Goal: Task Accomplishment & Management: Manage account settings

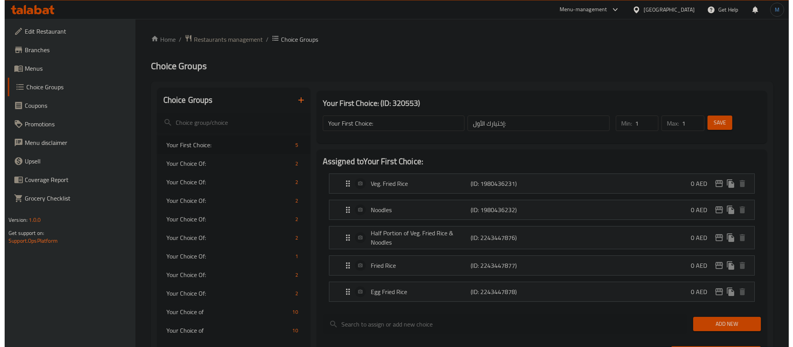
scroll to position [315, 0]
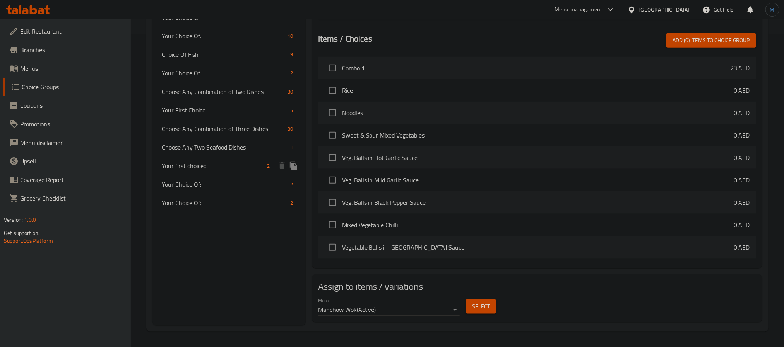
click at [296, 166] on icon "duplicate" at bounding box center [293, 165] width 9 height 9
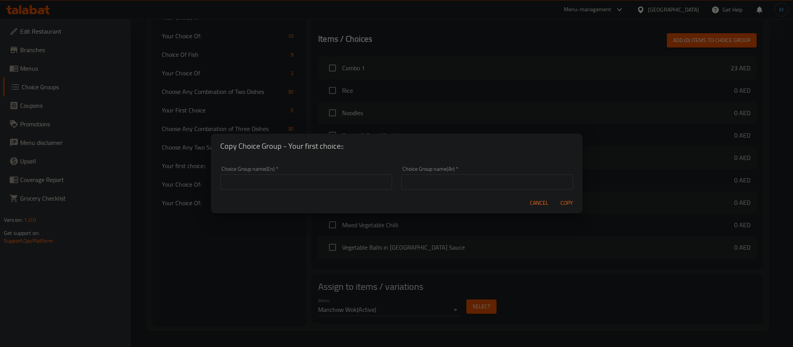
click at [304, 190] on input "text" at bounding box center [306, 181] width 172 height 15
click at [255, 170] on div "Choice Group name(En)   * Choice Group name(En) *" at bounding box center [306, 178] width 172 height 24
click at [268, 183] on input "text" at bounding box center [306, 181] width 172 height 15
paste input "Your first choice"
type input "Your first choice:::"
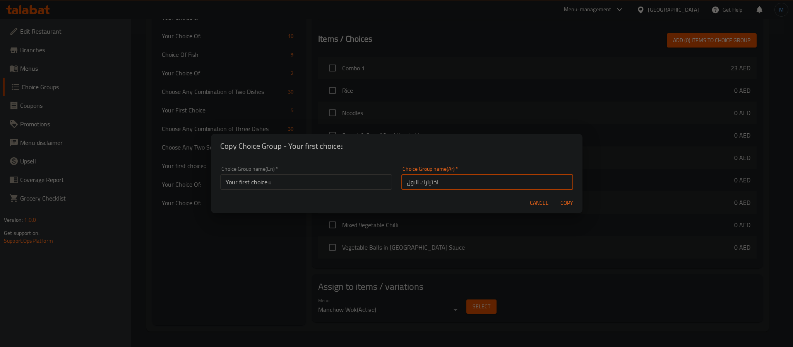
type input "اختيارك الاول"
click at [554, 196] on button "Copy" at bounding box center [566, 203] width 25 height 14
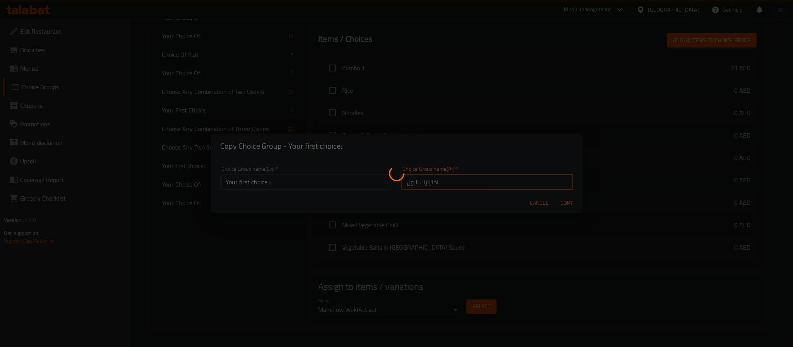
type input "Your first choice:::"
type input "اختيارك الاول"
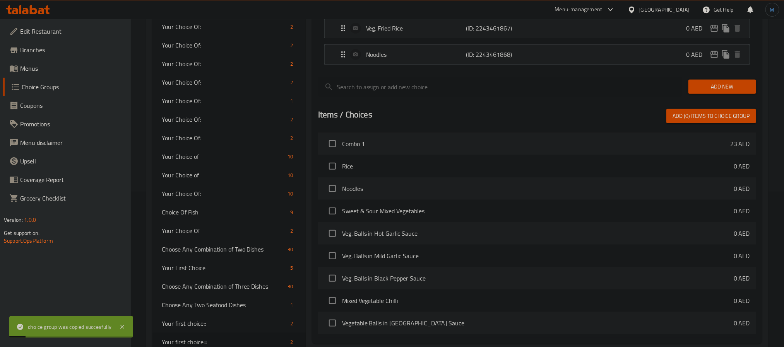
scroll to position [0, 0]
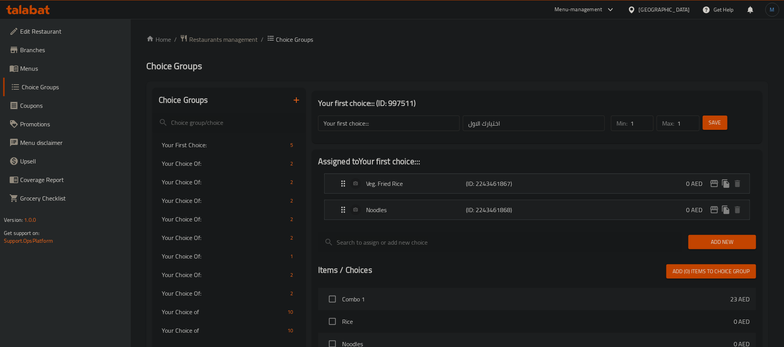
click at [708, 232] on div "Add New" at bounding box center [722, 242] width 74 height 26
click at [712, 239] on span "Add New" at bounding box center [721, 243] width 55 height 10
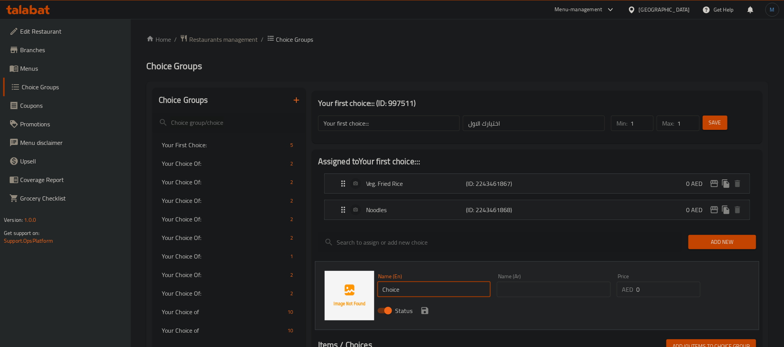
click at [423, 285] on input "Choice" at bounding box center [434, 289] width 114 height 15
paste input "Egg"
click at [424, 297] on input "Egg" at bounding box center [434, 289] width 114 height 15
paste input "fried rice"
type input "Egg Fried Rice"
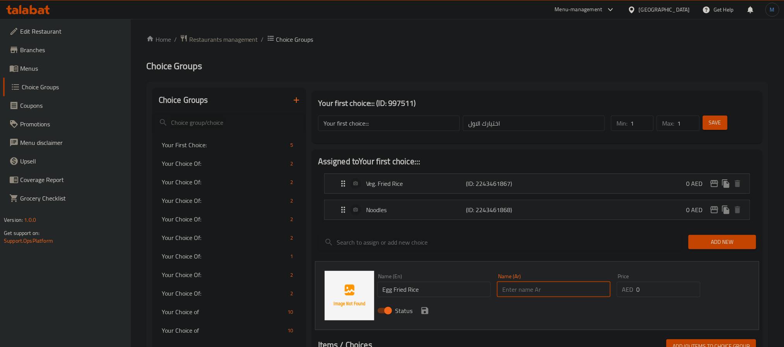
click at [528, 295] on input "text" at bounding box center [554, 289] width 114 height 15
paste input "أرز مقلي بالبيض"
type input "أرز مقلي بالبيض"
click at [419, 309] on button "save" at bounding box center [425, 311] width 12 height 12
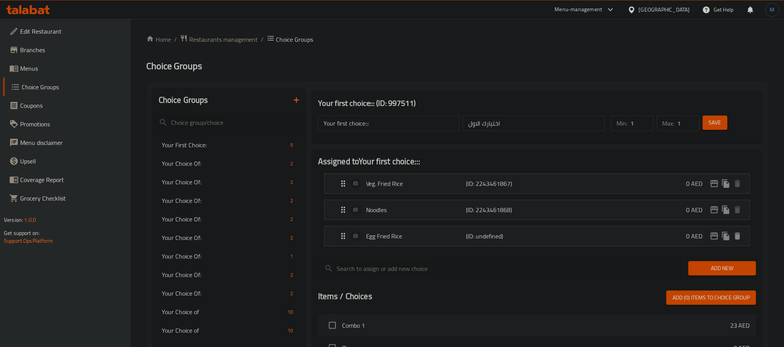
click at [711, 122] on span "Save" at bounding box center [715, 123] width 12 height 10
click at [720, 129] on button "Save" at bounding box center [715, 123] width 25 height 14
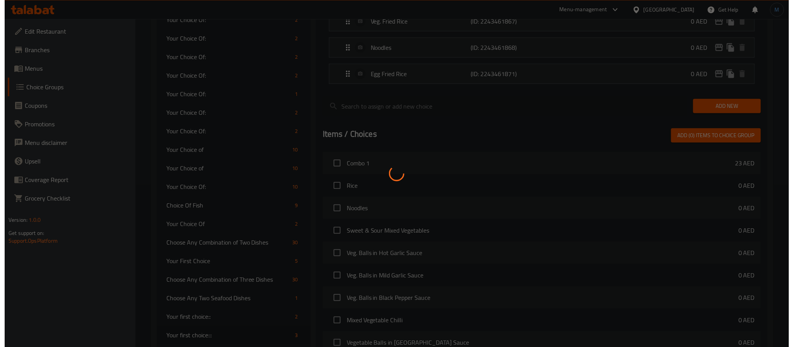
scroll to position [258, 0]
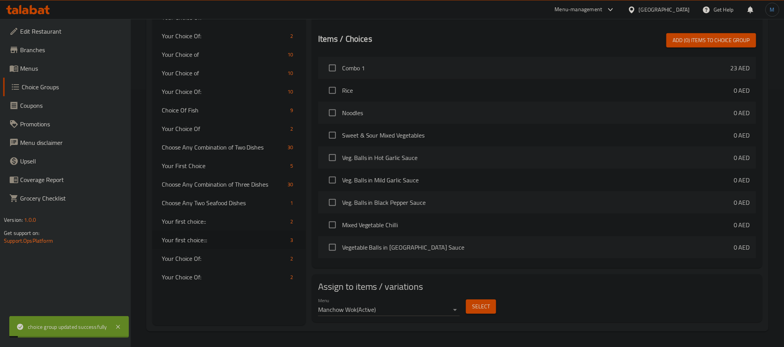
click at [483, 311] on span "Select" at bounding box center [481, 307] width 18 height 10
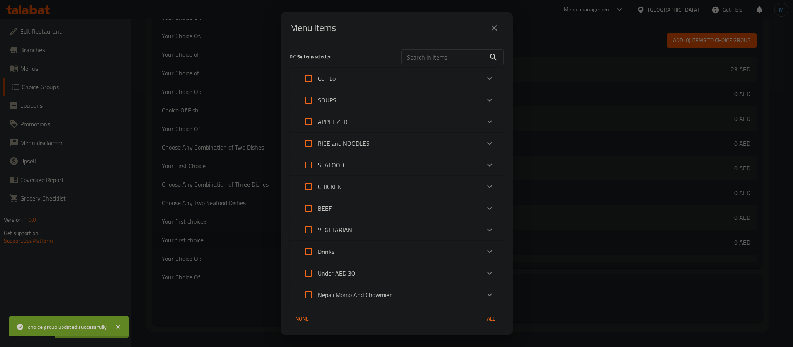
click at [340, 74] on div "Combo" at bounding box center [389, 78] width 181 height 19
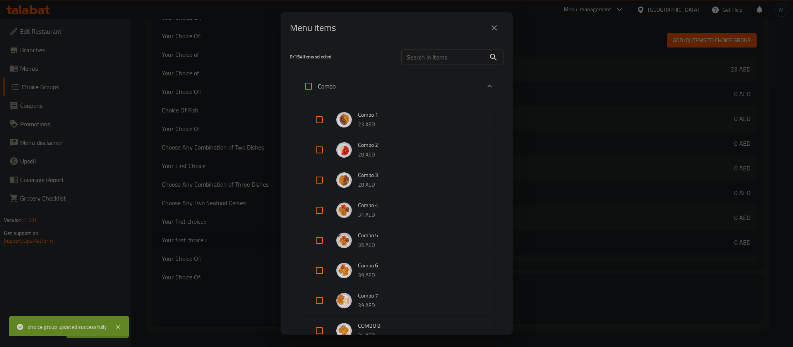
click at [321, 145] on input "Expand" at bounding box center [319, 150] width 19 height 19
checkbox input "true"
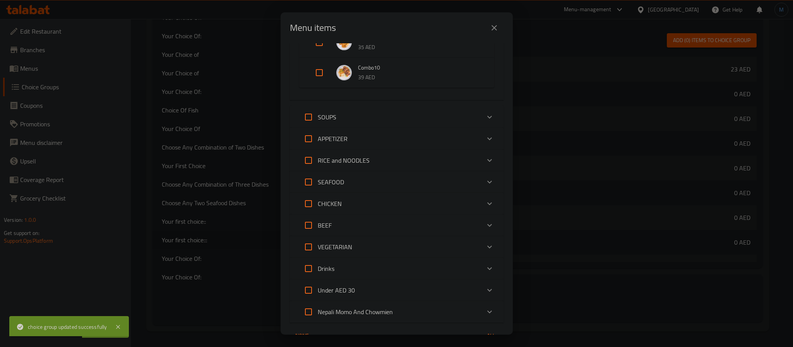
scroll to position [284, 0]
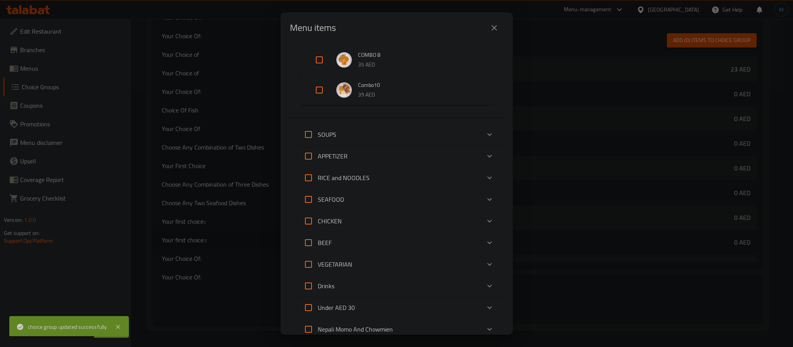
drag, startPoint x: 490, startPoint y: 326, endPoint x: 504, endPoint y: 318, distance: 16.5
click at [504, 318] on div "1 / 154 items selected ​ Combo Combo 1 23 AED Combo 2 28 AED Combo 3 28 AED Com…" at bounding box center [396, 189] width 232 height 292
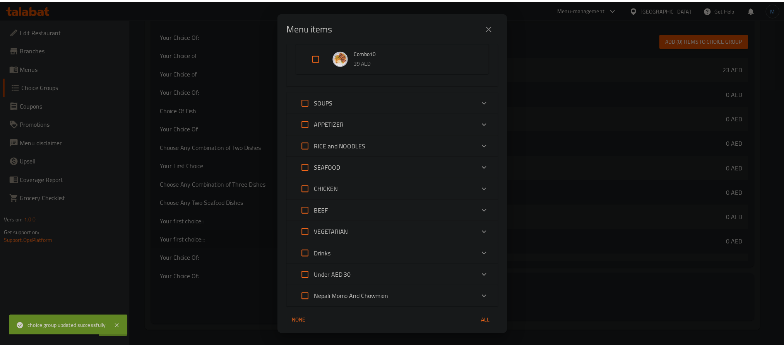
scroll to position [342, 0]
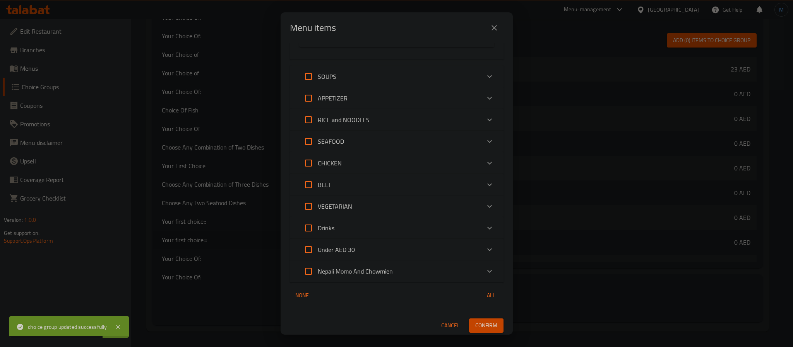
click at [491, 327] on button "Confirm" at bounding box center [486, 326] width 34 height 14
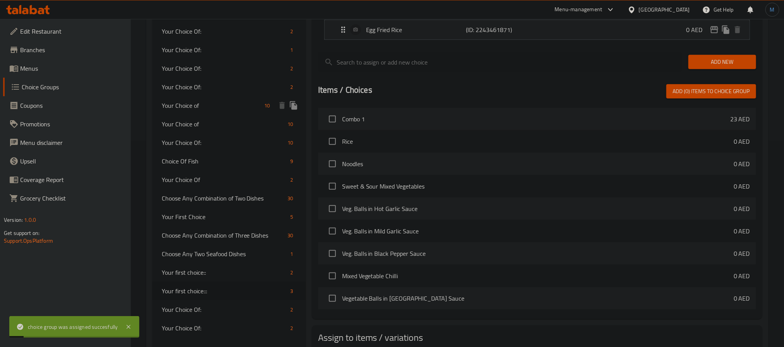
scroll to position [84, 0]
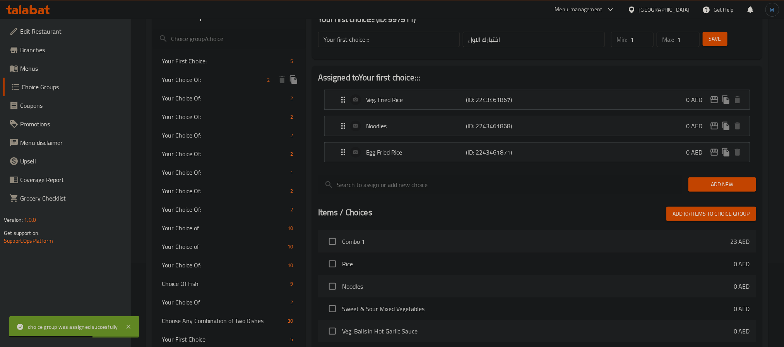
click at [226, 66] on div "Your First Choice: 5" at bounding box center [228, 61] width 153 height 19
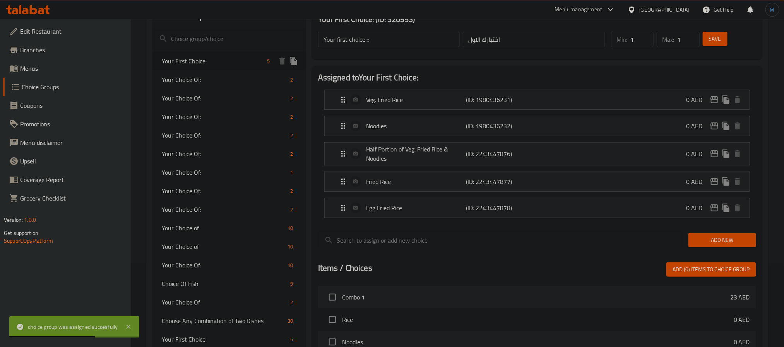
type input "Your First Choice:"
type input "إختيارك الأول:"
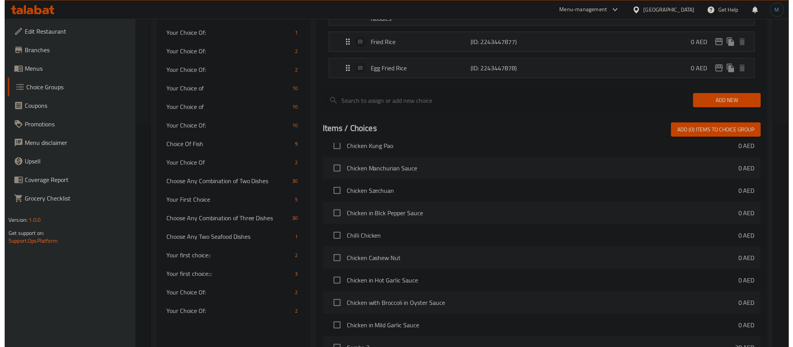
scroll to position [315, 0]
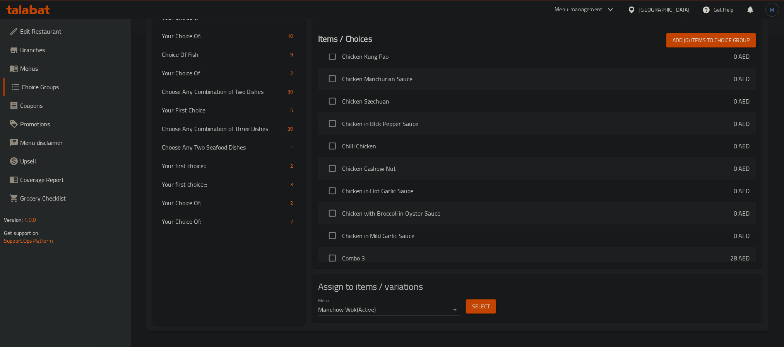
click at [480, 314] on button "Select" at bounding box center [481, 307] width 30 height 14
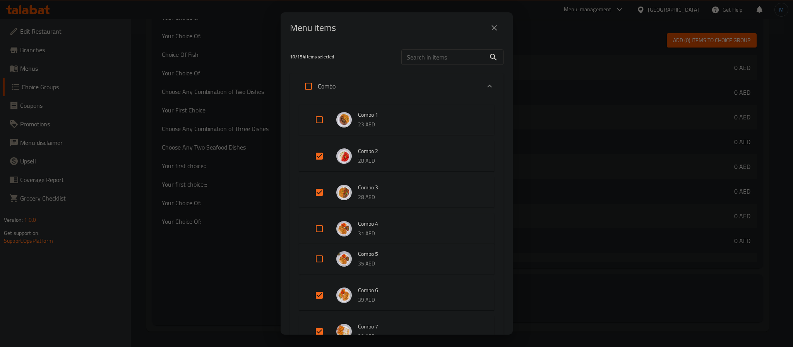
click at [324, 155] on input "Expand" at bounding box center [319, 156] width 19 height 19
checkbox input "false"
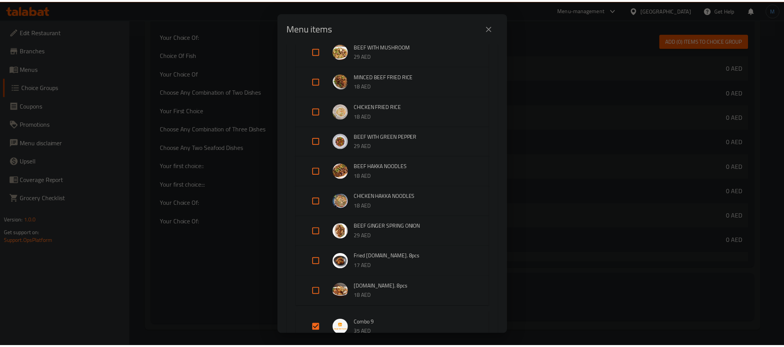
scroll to position [2188, 0]
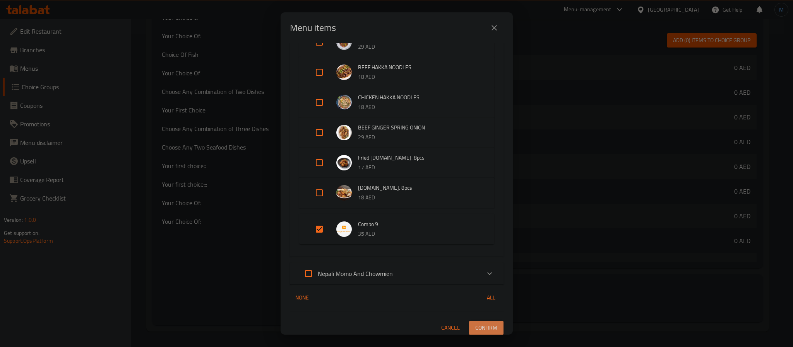
click at [484, 323] on span "Confirm" at bounding box center [486, 328] width 22 height 10
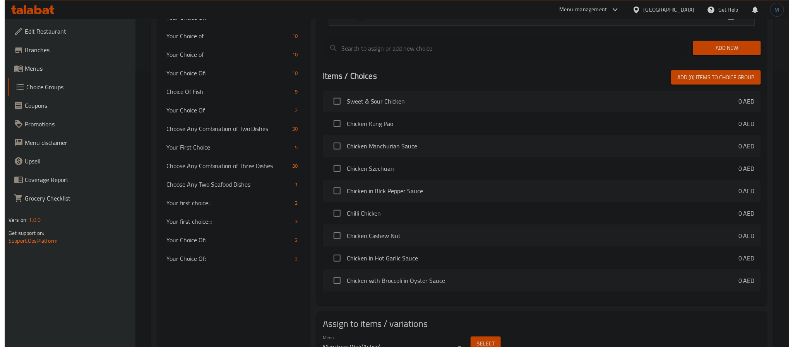
scroll to position [315, 0]
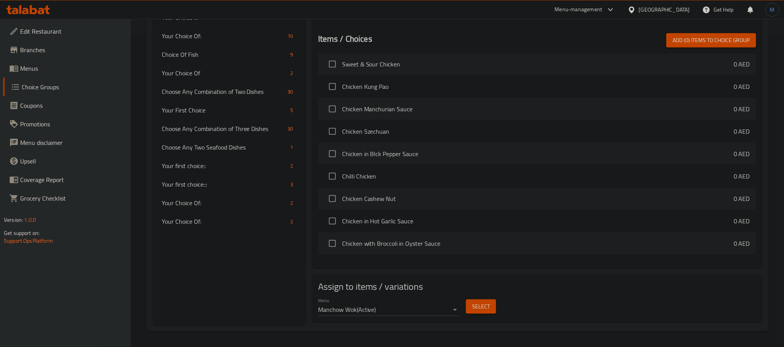
click at [485, 313] on button "Select" at bounding box center [481, 307] width 30 height 14
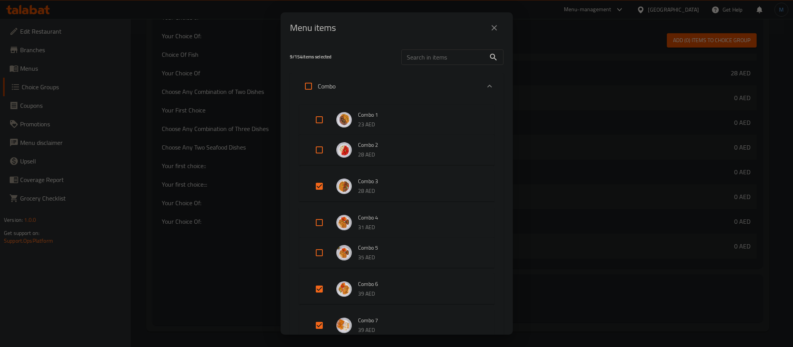
scroll to position [348, 0]
click at [328, 187] on div "Expand" at bounding box center [326, 186] width 22 height 19
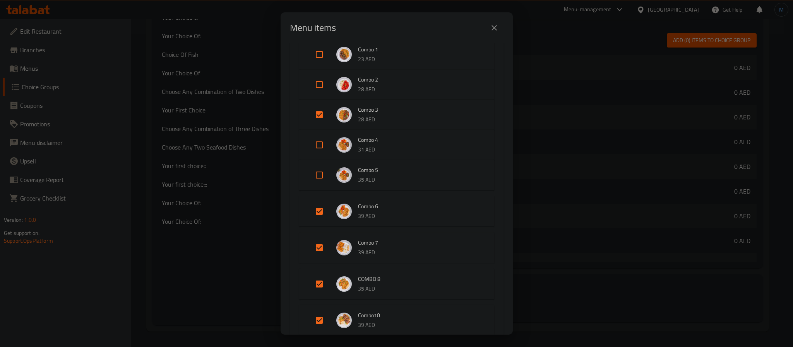
scroll to position [58, 0]
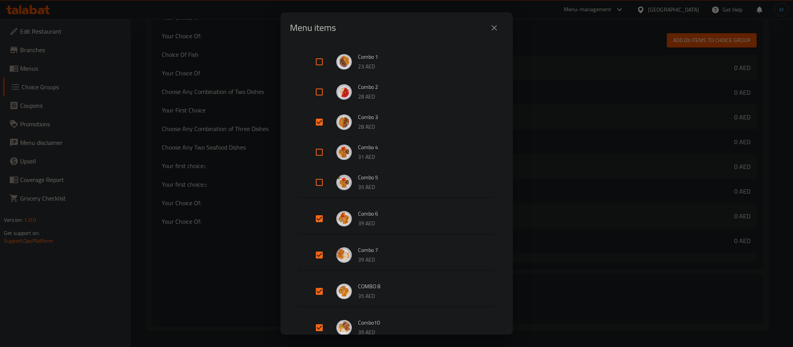
click at [319, 119] on input "Expand" at bounding box center [319, 122] width 19 height 19
checkbox input "false"
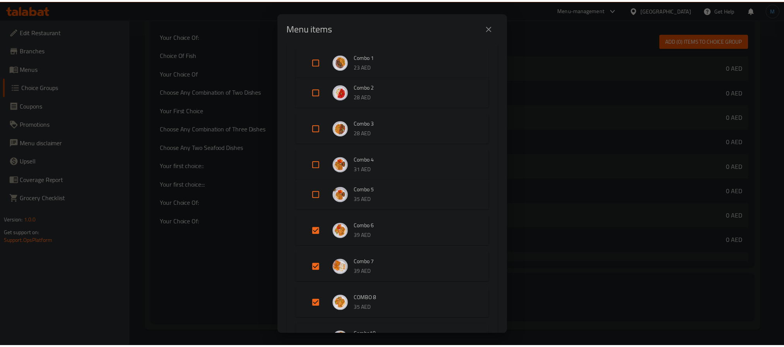
scroll to position [2188, 0]
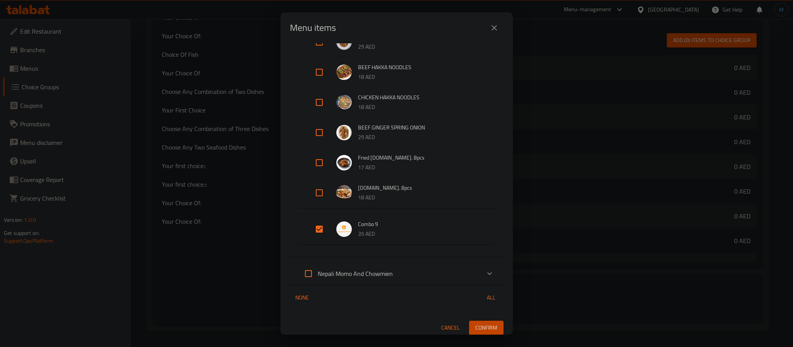
click at [475, 332] on div "8 / 154 items selected ​ Combo Combo 1 23 AED Combo 2 28 AED Combo 3 28 AED Com…" at bounding box center [396, 189] width 232 height 292
click at [482, 324] on span "Confirm" at bounding box center [486, 328] width 22 height 10
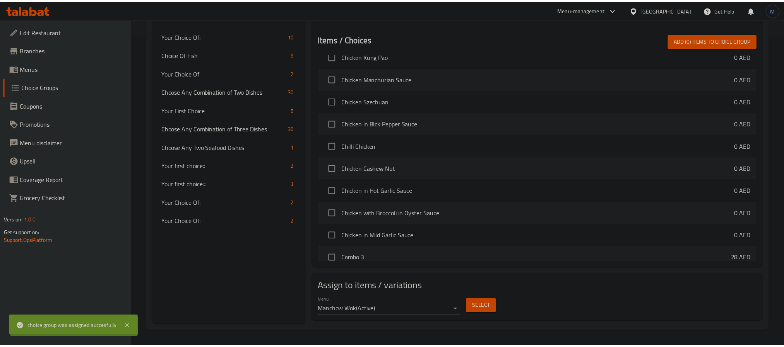
scroll to position [318, 0]
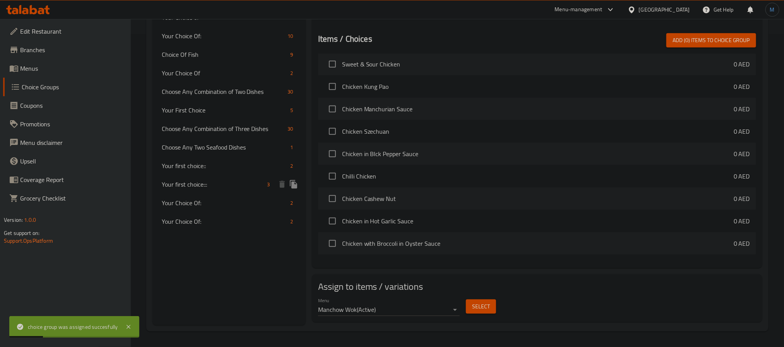
click at [219, 186] on span "Your first choice:::" at bounding box center [213, 184] width 103 height 9
type input "Your first choice:::"
type input "اختيارك الاول"
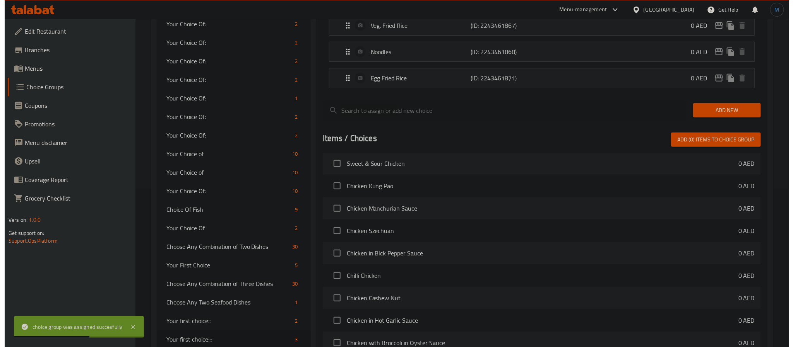
scroll to position [258, 0]
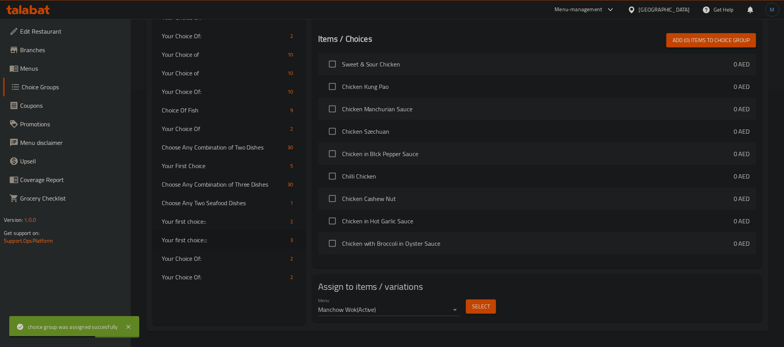
click at [485, 320] on div "Menu Manchow Wok ( Active ) Select" at bounding box center [537, 307] width 444 height 25
click at [487, 310] on span "Select" at bounding box center [481, 307] width 18 height 10
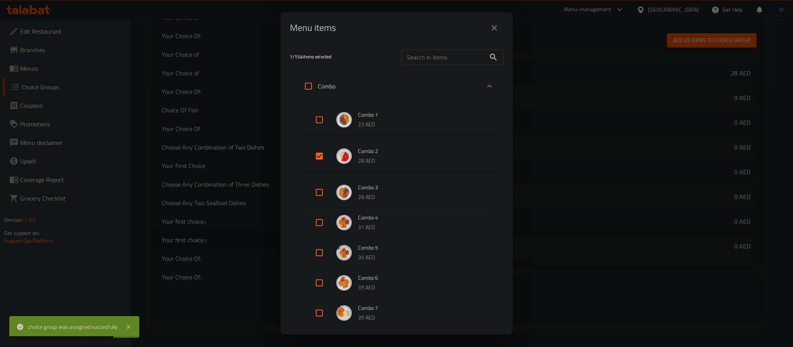
scroll to position [348, 0]
click at [318, 194] on input "Expand" at bounding box center [319, 192] width 19 height 19
checkbox input "true"
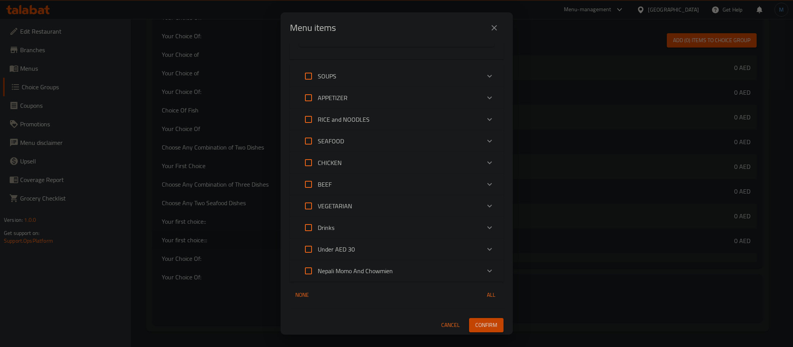
click at [481, 339] on div "Menu items 2 / 154 items selected ​ Combo Combo 1 23 AED Combo 2 28 AED Combo 3…" at bounding box center [396, 173] width 793 height 347
click at [484, 321] on span "Confirm" at bounding box center [486, 326] width 22 height 10
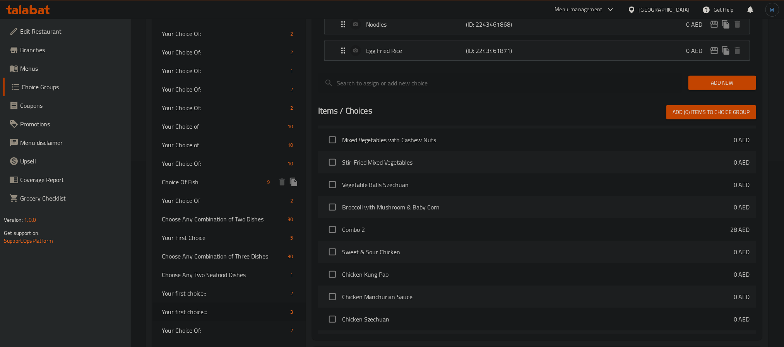
scroll to position [84, 0]
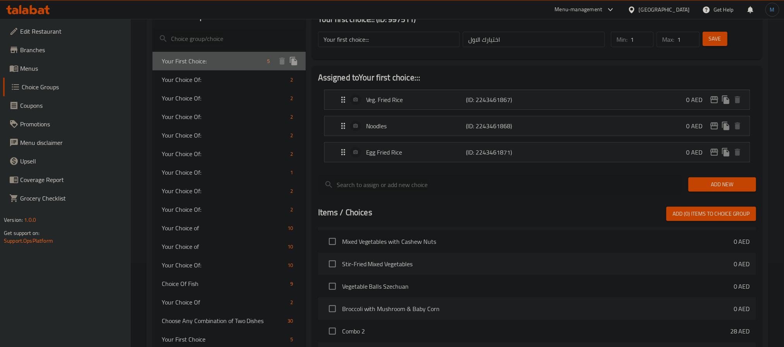
click at [198, 65] on span "Your First Choice:" at bounding box center [213, 60] width 103 height 9
type input "Your First Choice:"
type input "إختيارك الأول:"
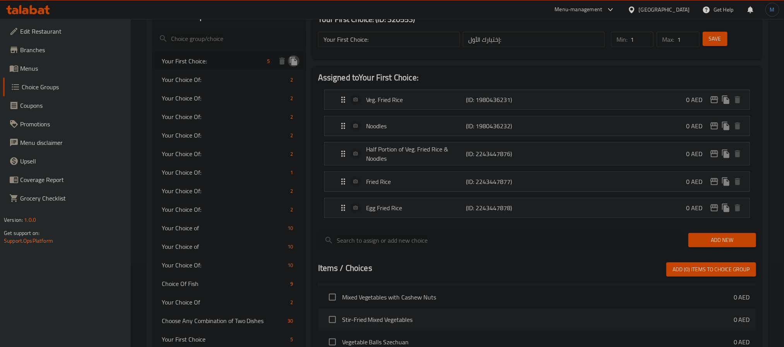
click at [294, 56] on icon "duplicate" at bounding box center [293, 60] width 9 height 9
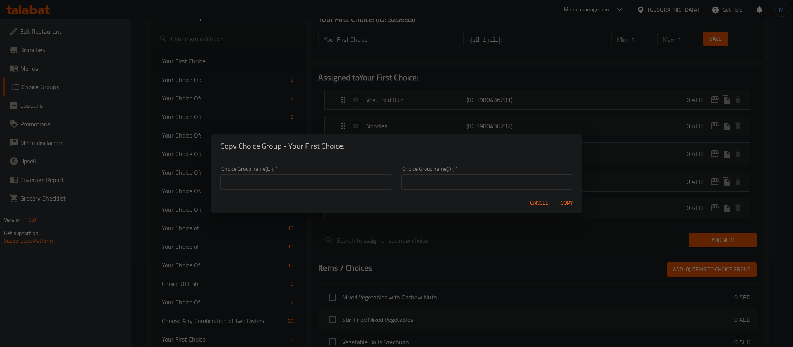
click at [282, 172] on div "Choice Group name(En)   * Choice Group name(En) *" at bounding box center [306, 178] width 172 height 24
click at [284, 177] on input "text" at bounding box center [306, 181] width 172 height 15
click at [259, 167] on div "Choice Group name(En)   * Choice Group name(En) *" at bounding box center [306, 178] width 172 height 24
click at [274, 184] on input "text" at bounding box center [306, 181] width 172 height 15
click at [530, 198] on span "Cancel" at bounding box center [539, 203] width 19 height 10
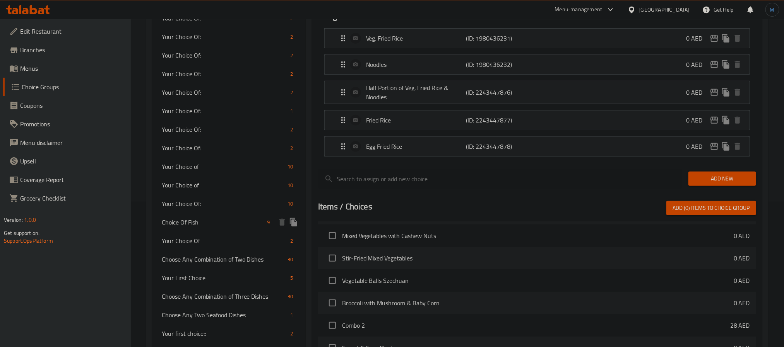
scroll to position [232, 0]
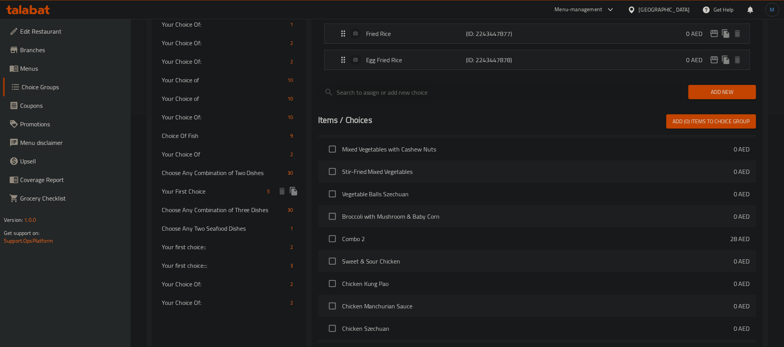
click at [222, 197] on div "Your First Choice 5" at bounding box center [228, 191] width 153 height 19
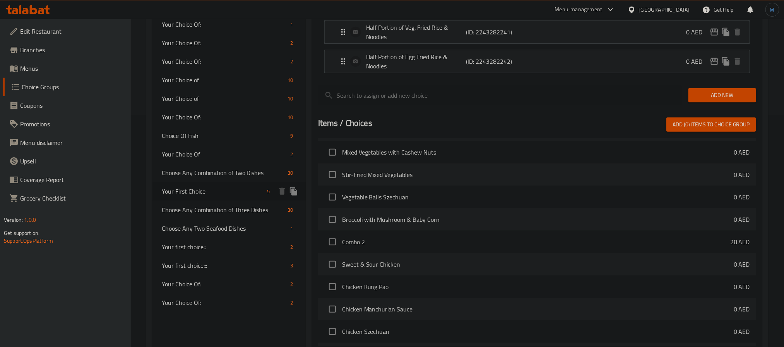
type input "Your First Choice"
type input "اختيارك الأول:"
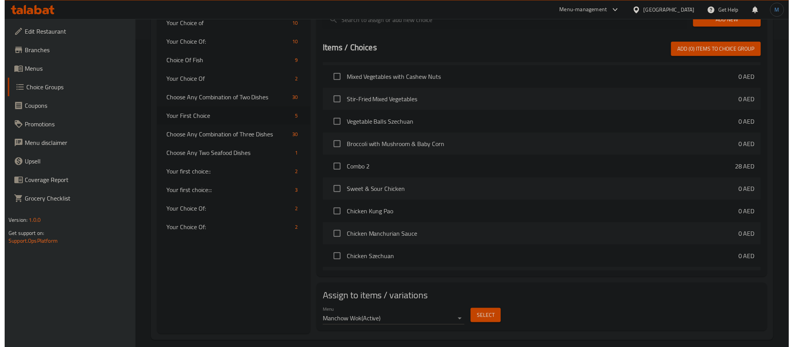
scroll to position [318, 0]
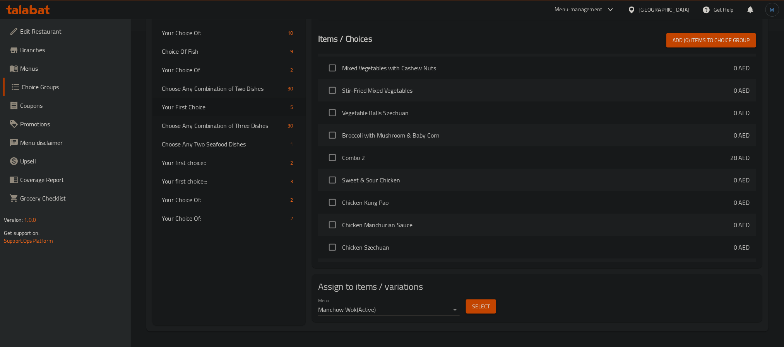
click at [478, 301] on button "Select" at bounding box center [481, 307] width 30 height 14
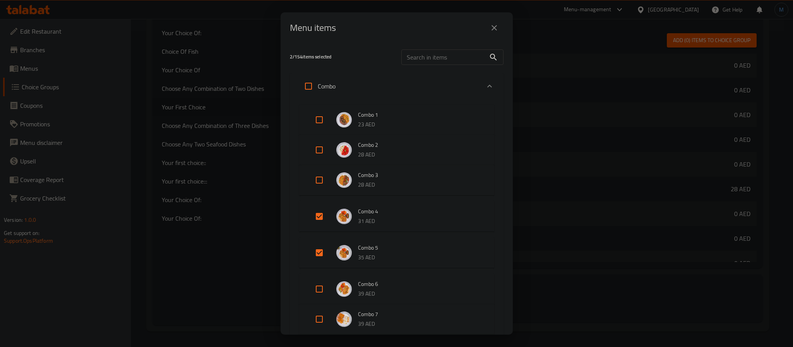
scroll to position [220, 0]
click at [315, 283] on input "Expand" at bounding box center [319, 289] width 19 height 19
checkbox input "true"
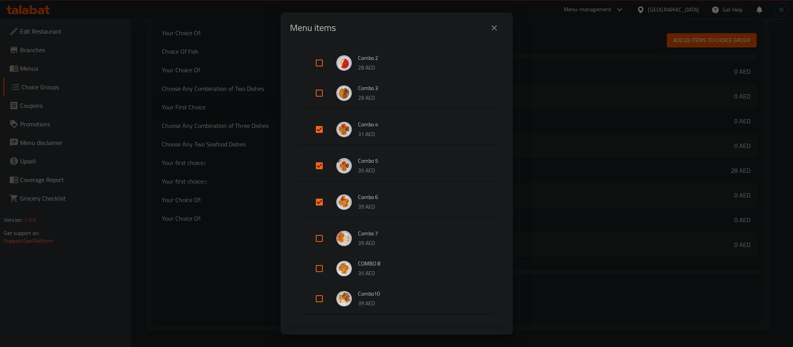
scroll to position [116, 0]
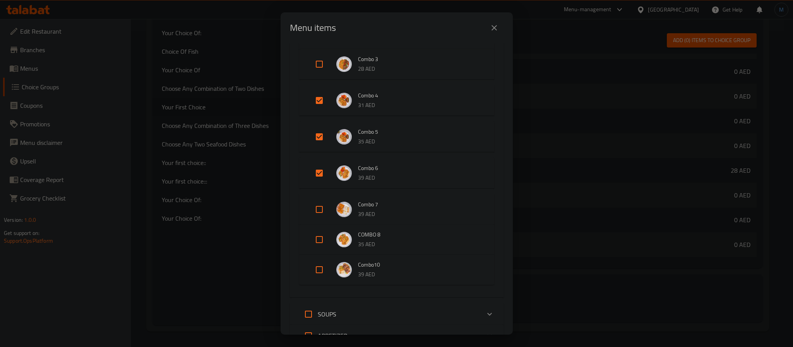
click at [311, 201] on input "Expand" at bounding box center [319, 209] width 19 height 19
checkbox input "true"
click at [323, 240] on input "Expand" at bounding box center [319, 246] width 19 height 19
checkbox input "true"
click at [323, 289] on input "Expand" at bounding box center [319, 282] width 19 height 19
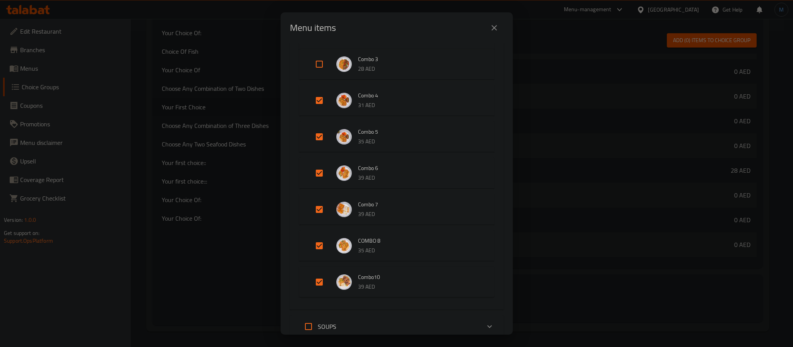
click at [319, 286] on input "Expand" at bounding box center [319, 282] width 19 height 19
checkbox input "false"
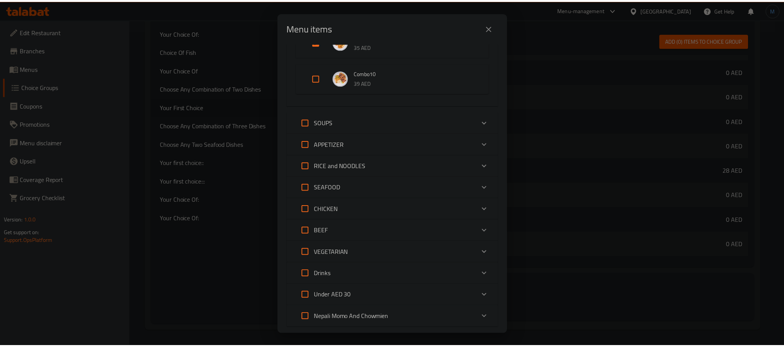
scroll to position [367, 0]
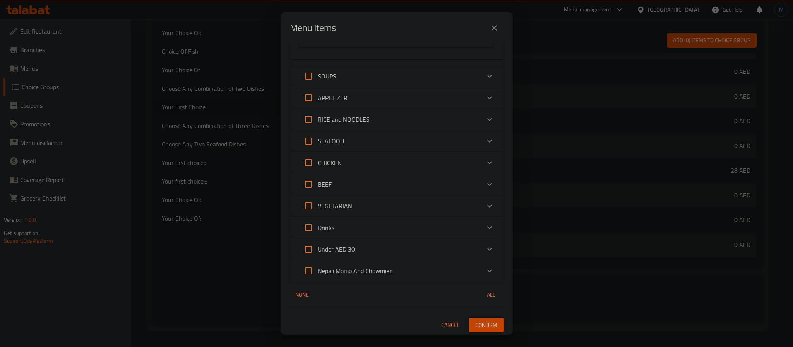
click at [491, 325] on button "Confirm" at bounding box center [486, 325] width 34 height 14
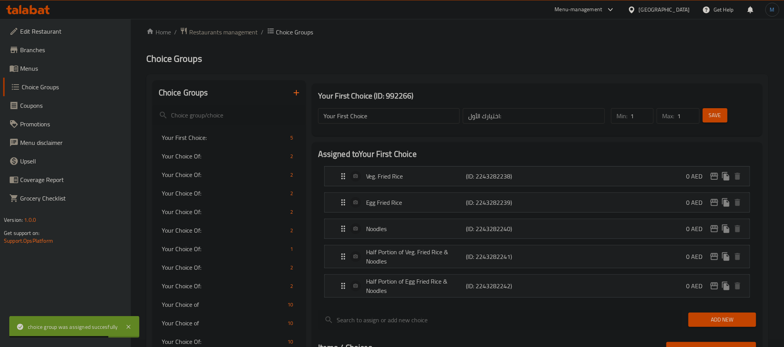
scroll to position [0, 0]
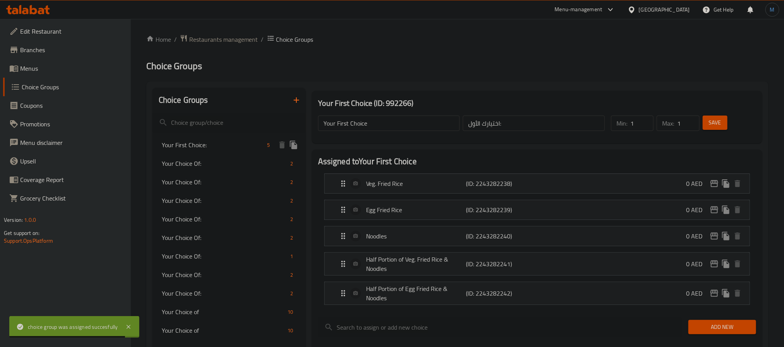
click at [205, 148] on span "Your First Choice:" at bounding box center [213, 144] width 103 height 9
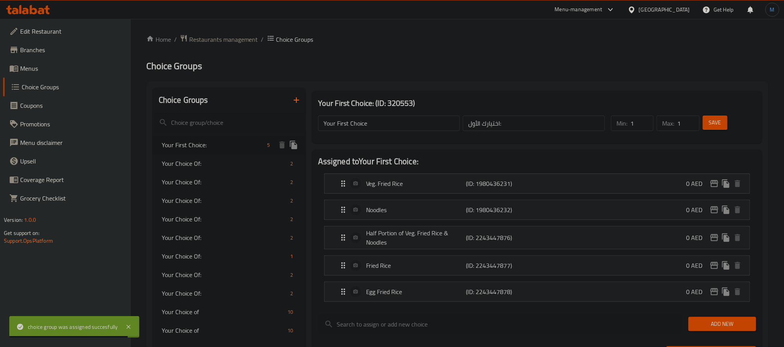
type input "Your First Choice:"
type input "إختيارك الأول:"
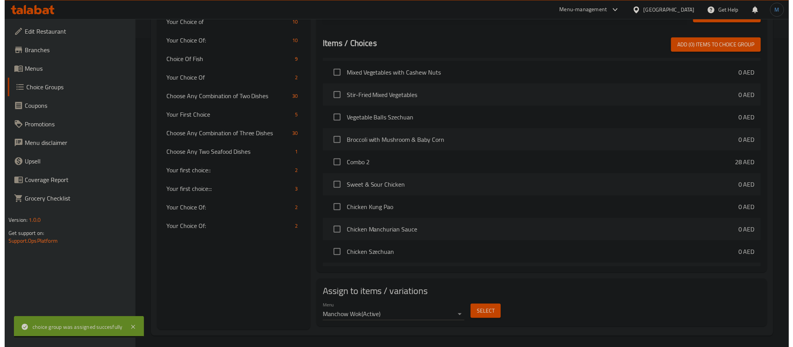
scroll to position [315, 0]
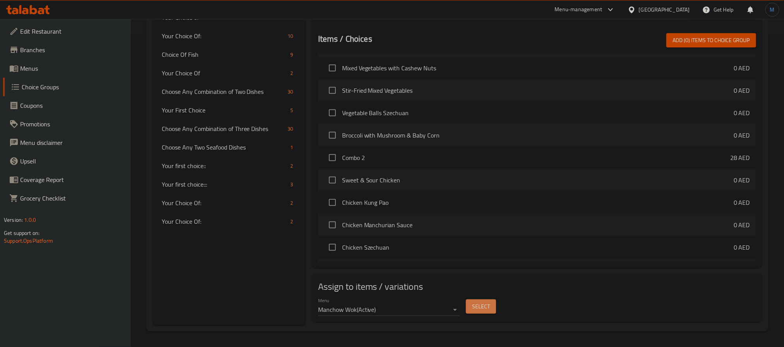
click at [472, 309] on span "Select" at bounding box center [481, 307] width 18 height 10
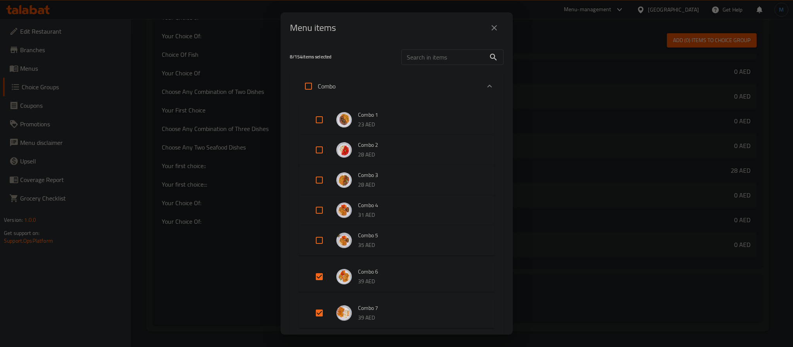
scroll to position [116, 0]
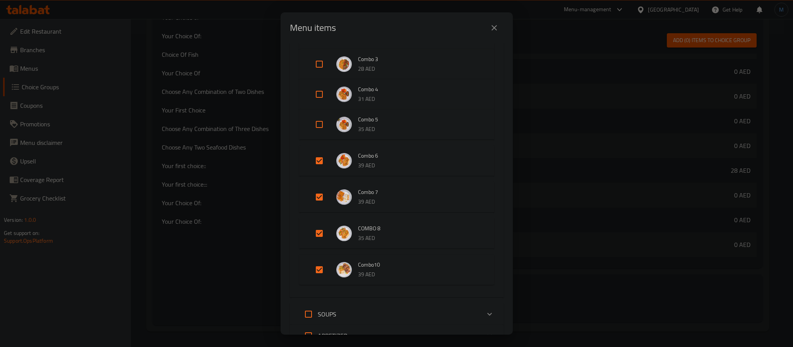
click at [318, 161] on input "Expand" at bounding box center [319, 161] width 19 height 19
checkbox input "false"
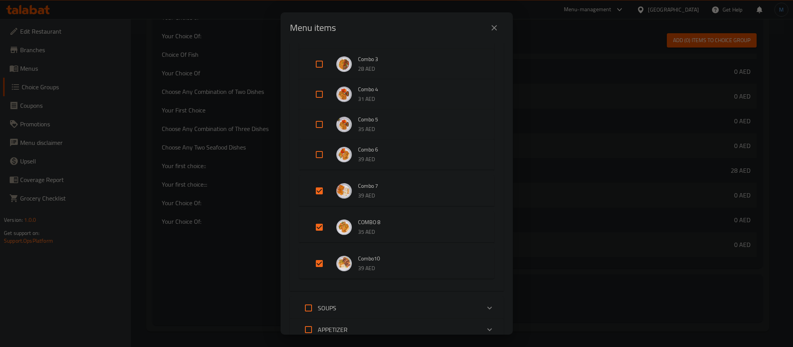
click at [316, 186] on input "Expand" at bounding box center [319, 191] width 19 height 19
checkbox input "false"
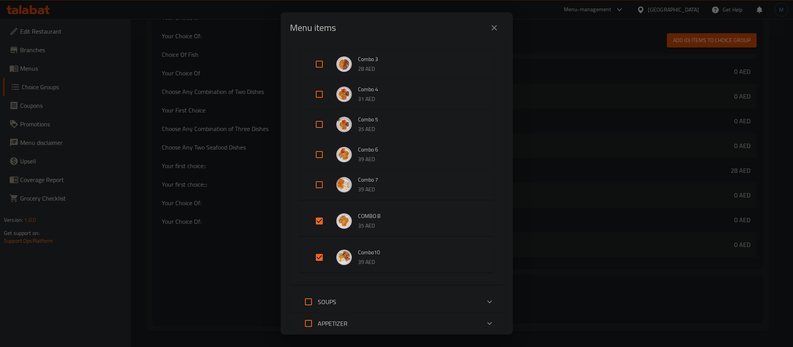
drag, startPoint x: 317, startPoint y: 210, endPoint x: 317, endPoint y: 227, distance: 16.6
click at [317, 210] on li "COMBO 8 35 AED" at bounding box center [396, 221] width 176 height 27
click at [320, 253] on input "Expand" at bounding box center [319, 251] width 19 height 19
checkbox input "false"
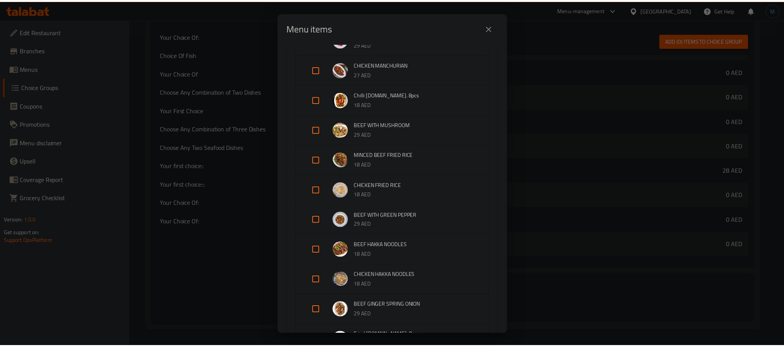
scroll to position [2151, 0]
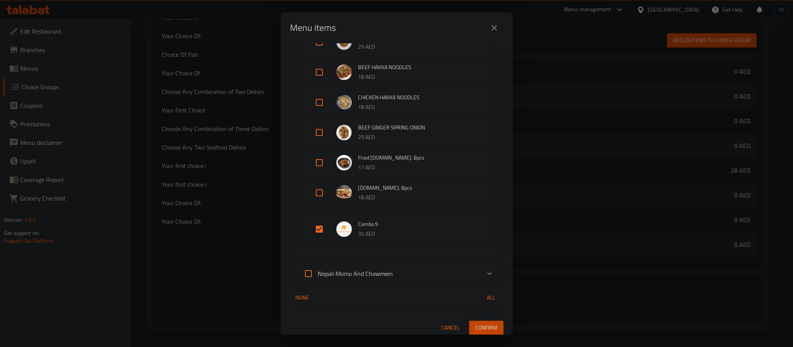
click at [483, 323] on span "Confirm" at bounding box center [486, 328] width 22 height 10
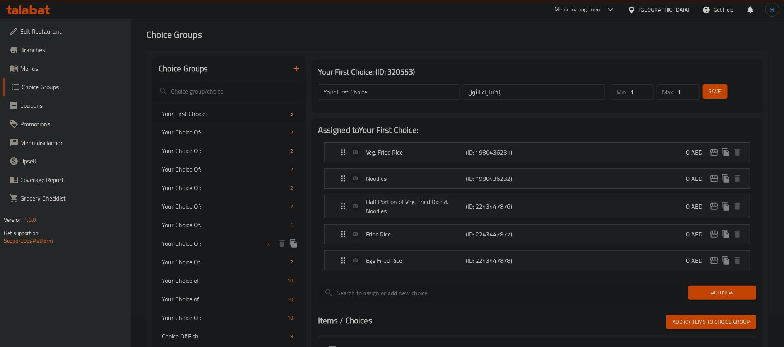
scroll to position [58, 0]
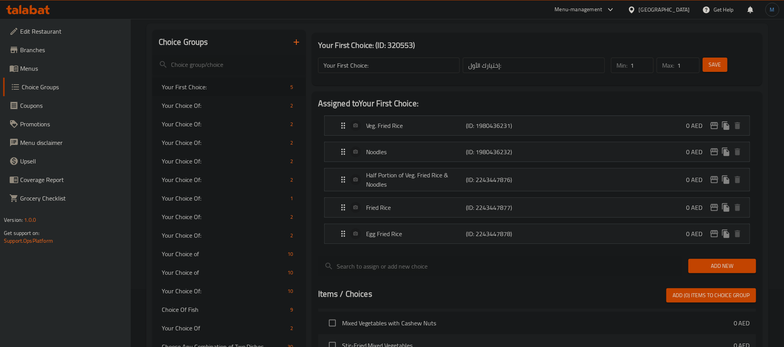
click at [116, 242] on p "Get support on: Support.OpsPlatform" at bounding box center [67, 236] width 127 height 15
click at [290, 47] on button "button" at bounding box center [296, 42] width 19 height 19
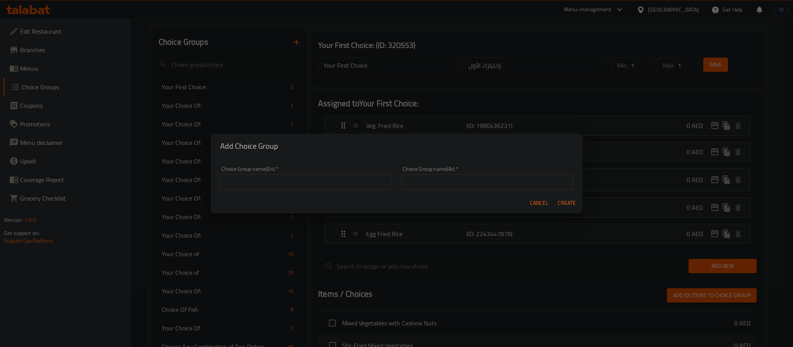
click at [270, 174] on input "text" at bounding box center [306, 181] width 172 height 15
paste input "Your first choice"
type input "Your First Choice:::::"
click at [483, 187] on input "text" at bounding box center [487, 181] width 172 height 15
paste input "اختيارك الأول"
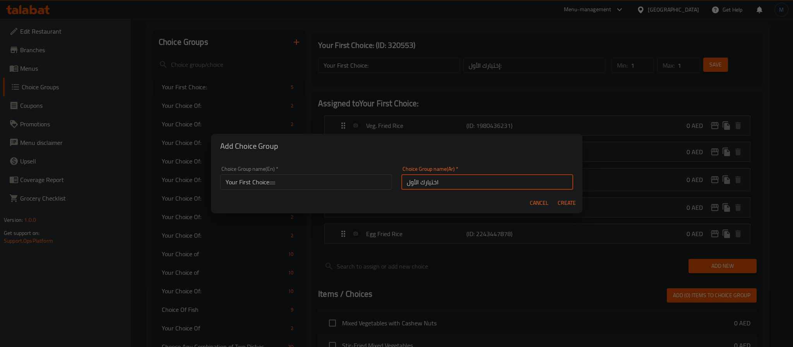
type input "اختيارك الأول:"
click at [472, 201] on div "Cancel Create" at bounding box center [396, 203] width 371 height 21
click at [561, 200] on span "Create" at bounding box center [566, 203] width 19 height 10
type input "Your First Choice:::::"
type input "اختيارك الأول:"
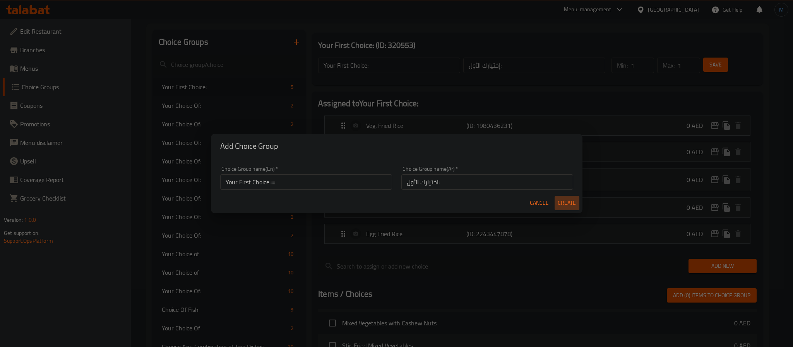
type input "0"
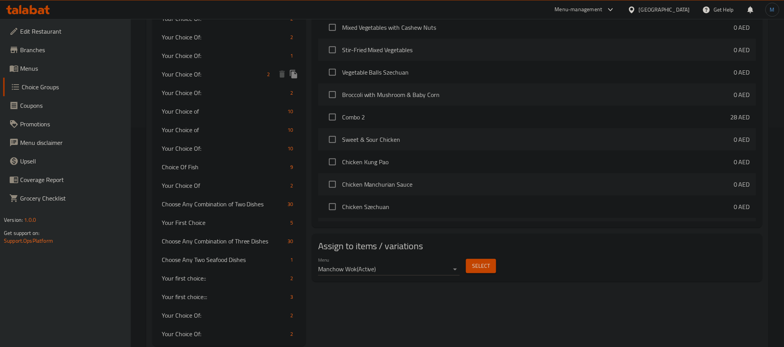
scroll to position [239, 0]
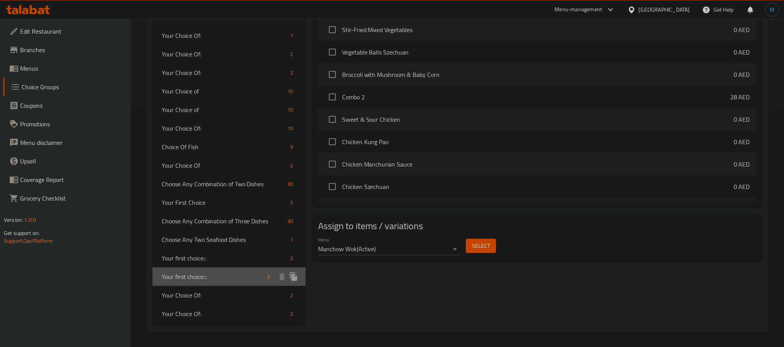
click at [212, 279] on span "Your first choice:::" at bounding box center [213, 276] width 103 height 9
type input "Your first choice:::"
type input "اختيارك الاول"
type input "1"
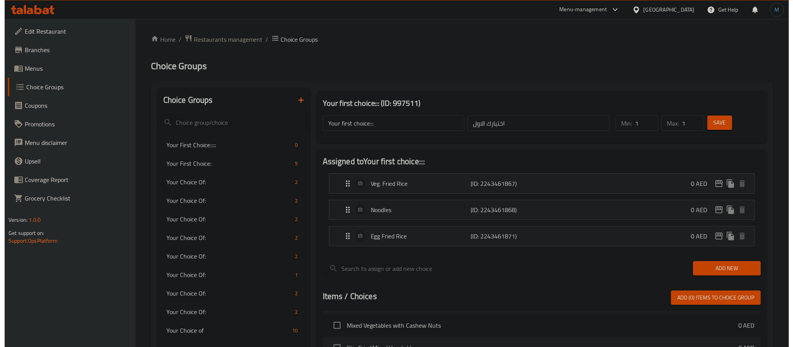
scroll to position [258, 0]
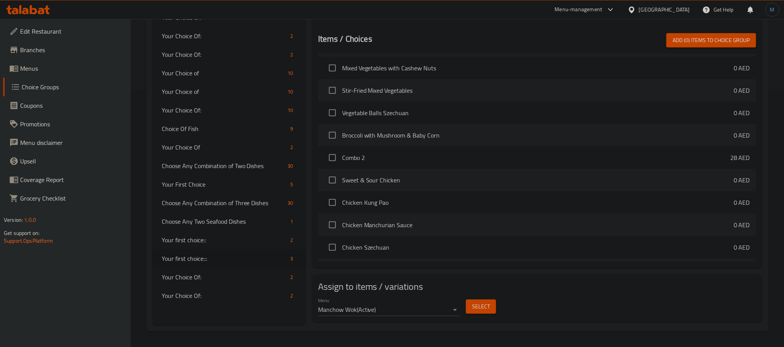
click at [473, 308] on span "Select" at bounding box center [481, 307] width 18 height 10
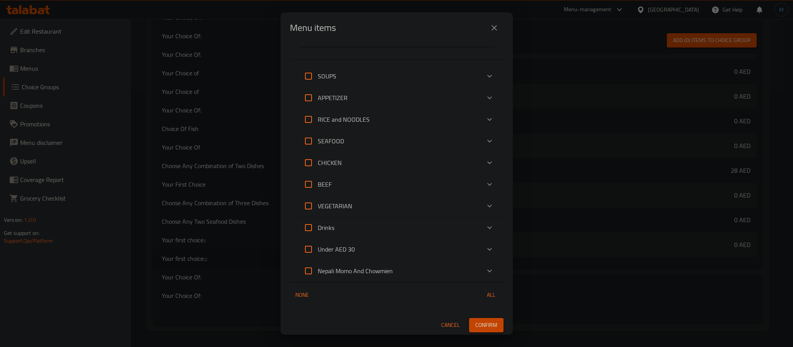
scroll to position [174, 0]
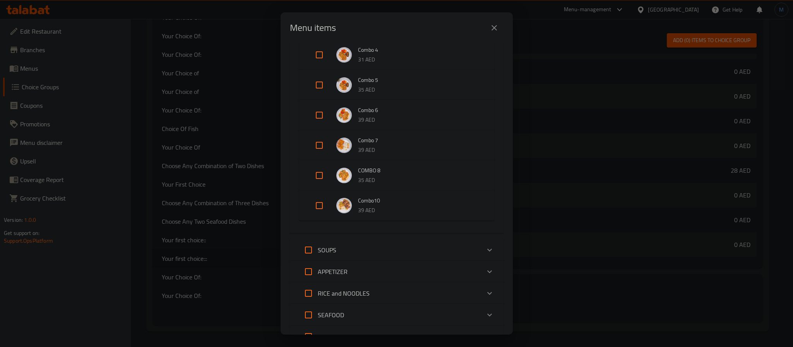
click at [320, 201] on input "Expand" at bounding box center [319, 206] width 19 height 19
checkbox input "true"
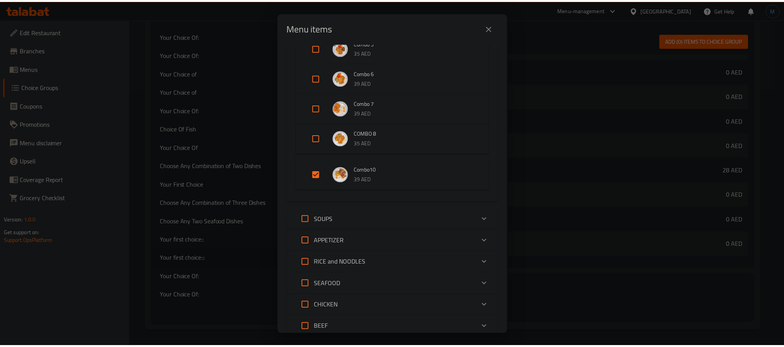
scroll to position [354, 0]
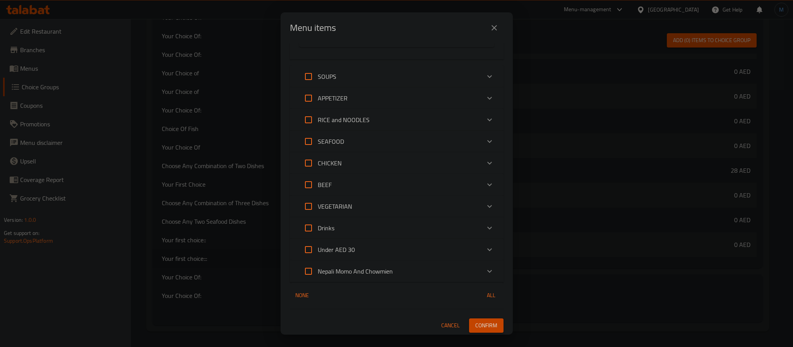
click at [489, 320] on button "Confirm" at bounding box center [486, 326] width 34 height 14
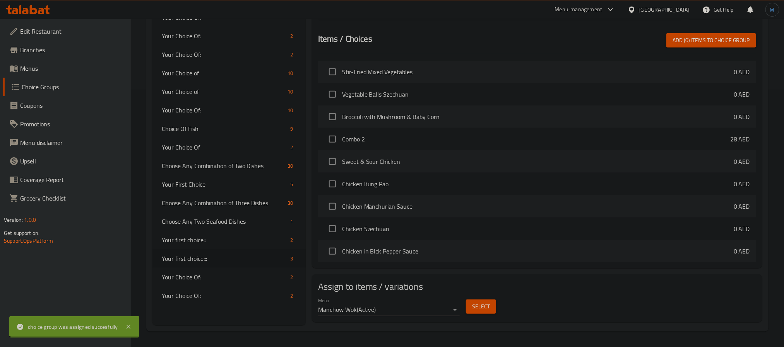
scroll to position [202, 0]
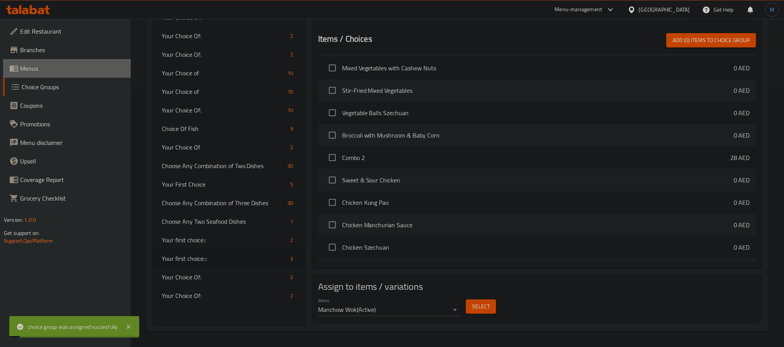
click at [39, 68] on span "Menus" at bounding box center [72, 68] width 104 height 9
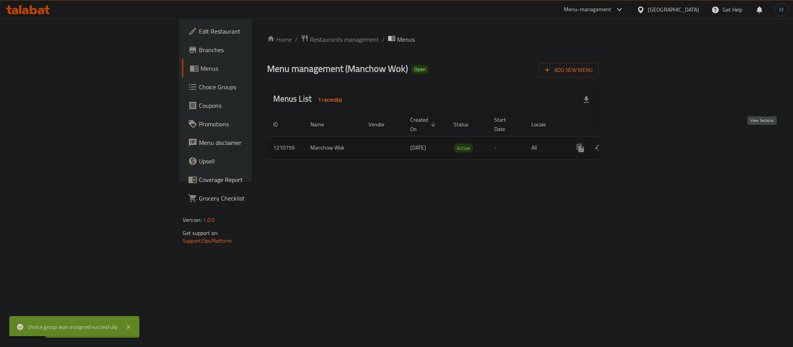
click at [641, 144] on icon "enhanced table" at bounding box center [635, 148] width 9 height 9
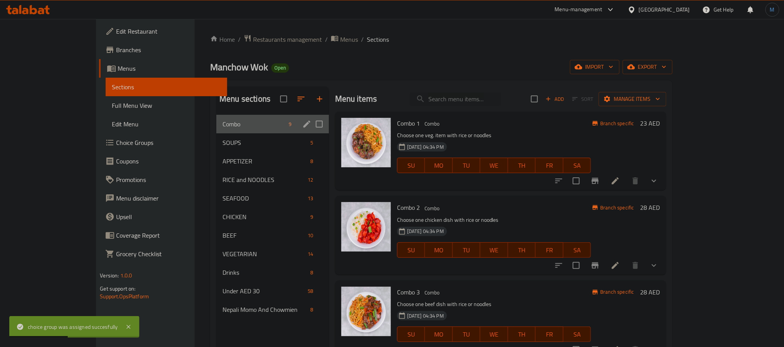
click at [216, 117] on div "Combo 9" at bounding box center [272, 124] width 113 height 19
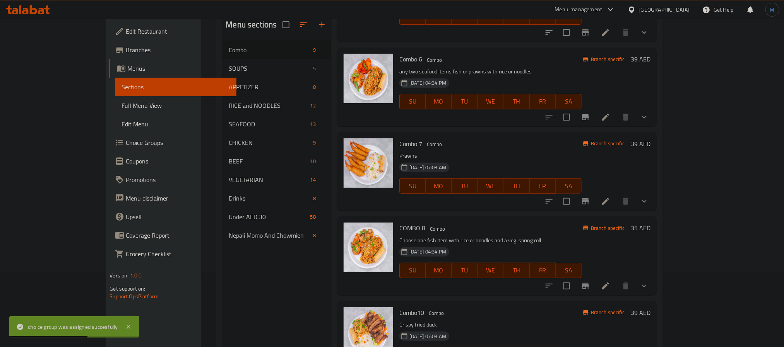
scroll to position [108, 0]
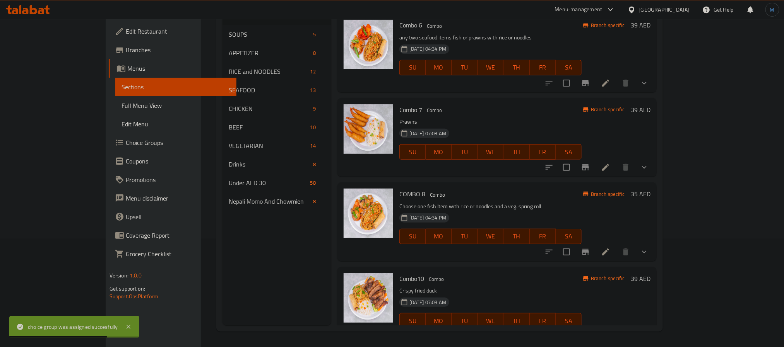
click at [616, 330] on li at bounding box center [606, 337] width 22 height 14
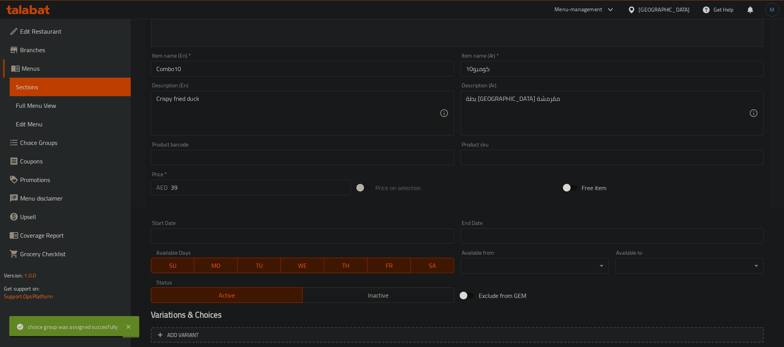
scroll to position [223, 0]
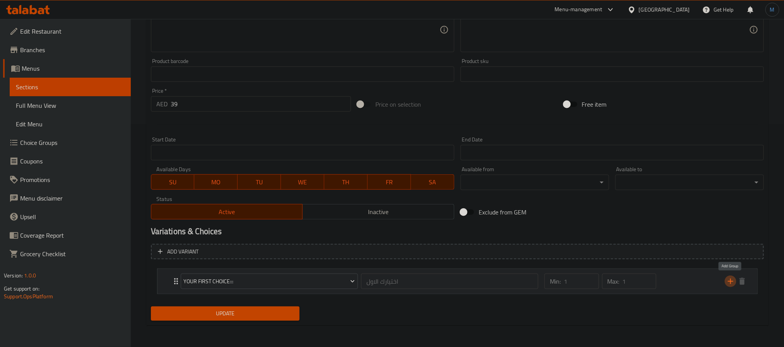
click at [735, 284] on button "add" at bounding box center [731, 282] width 12 height 12
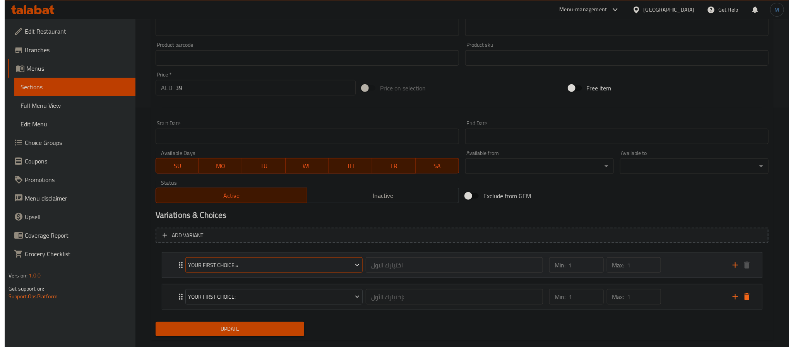
scroll to position [256, 0]
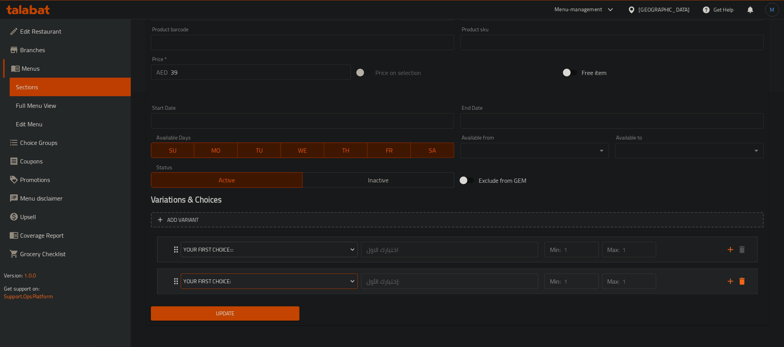
click at [318, 277] on span "Your First Choice:" at bounding box center [268, 282] width 171 height 10
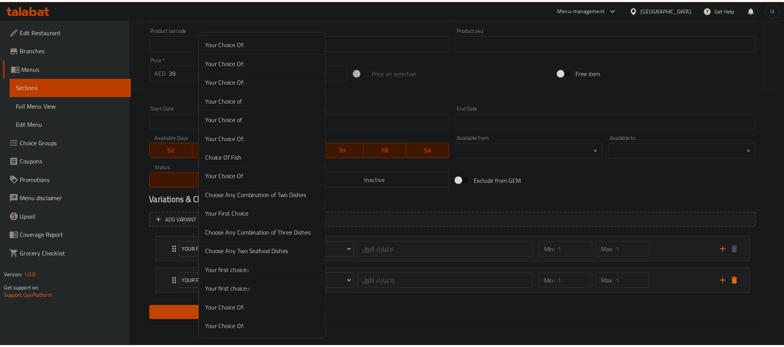
scroll to position [117, 0]
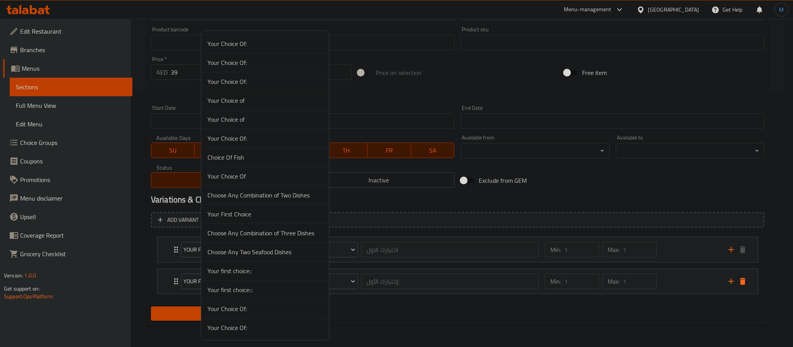
click at [275, 285] on span "Your first choice:::" at bounding box center [264, 289] width 115 height 9
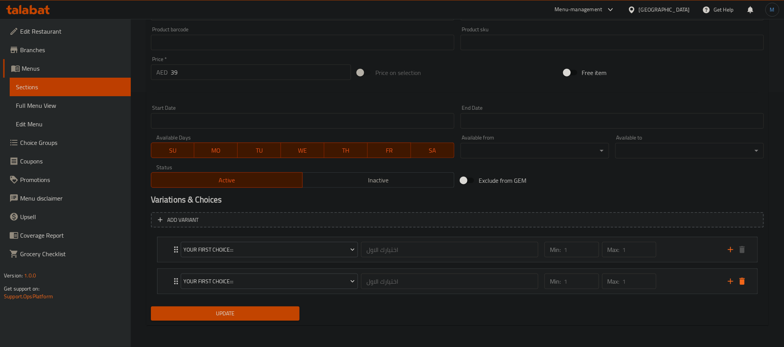
click at [241, 314] on span "Update" at bounding box center [225, 314] width 136 height 10
click at [678, 283] on div "Min: 1 ​ Max: 1 ​" at bounding box center [631, 281] width 183 height 25
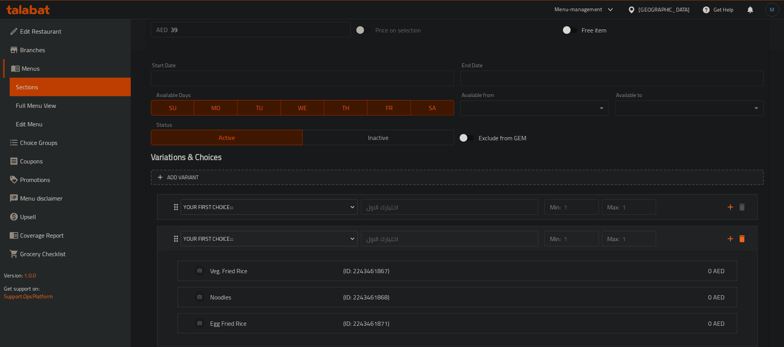
scroll to position [352, 0]
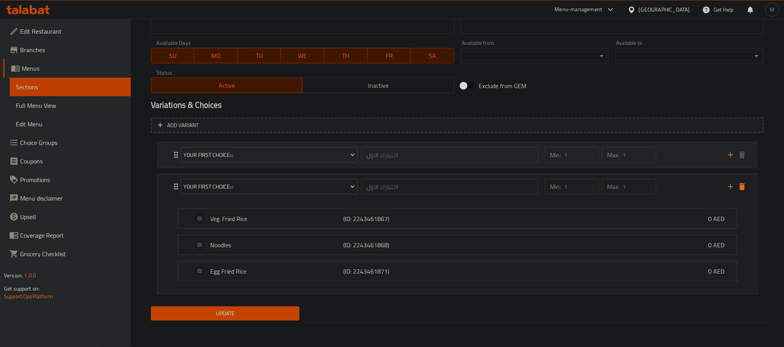
click at [656, 156] on div "Max: 1 ​" at bounding box center [629, 155] width 58 height 19
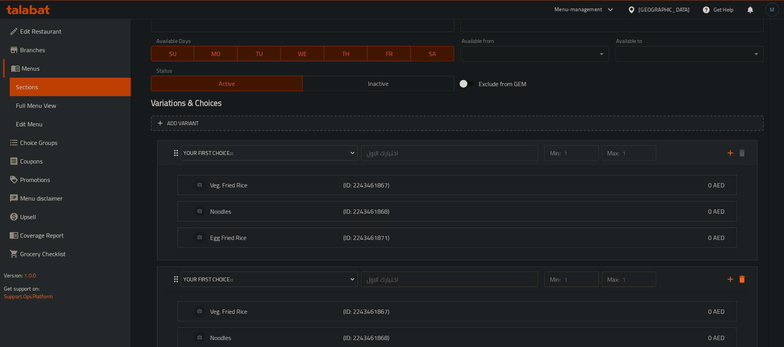
click at [656, 156] on div "Max: 1 ​" at bounding box center [629, 153] width 58 height 19
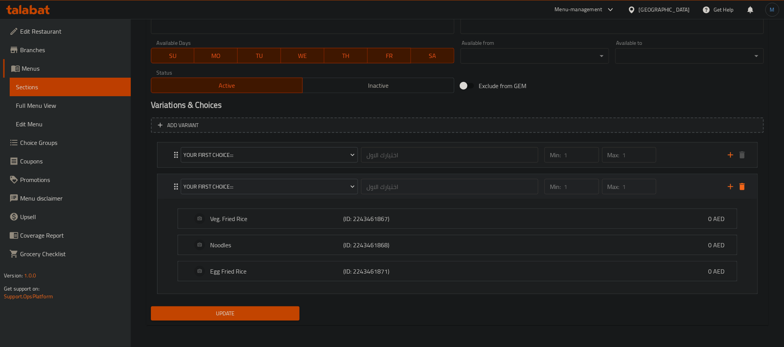
click at [747, 190] on div "Expand" at bounding box center [736, 187] width 23 height 12
click at [743, 185] on icon "delete" at bounding box center [741, 186] width 5 height 7
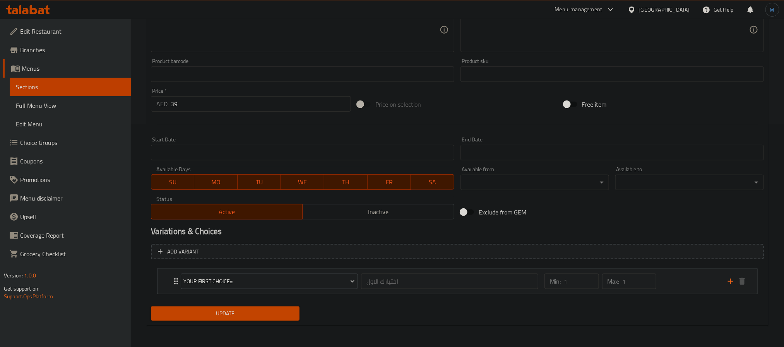
scroll to position [223, 0]
click at [63, 138] on span "Choice Groups" at bounding box center [72, 142] width 104 height 9
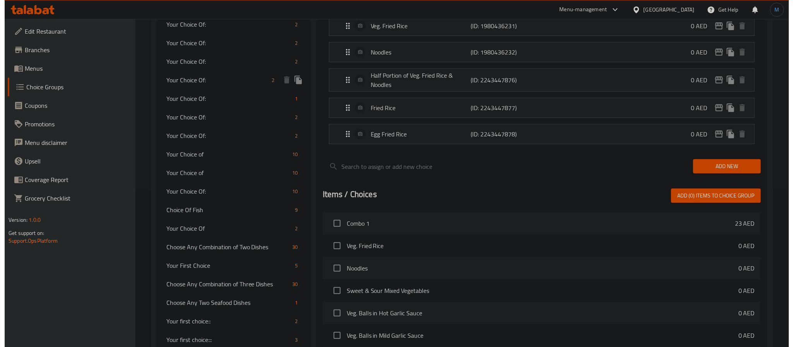
scroll to position [315, 0]
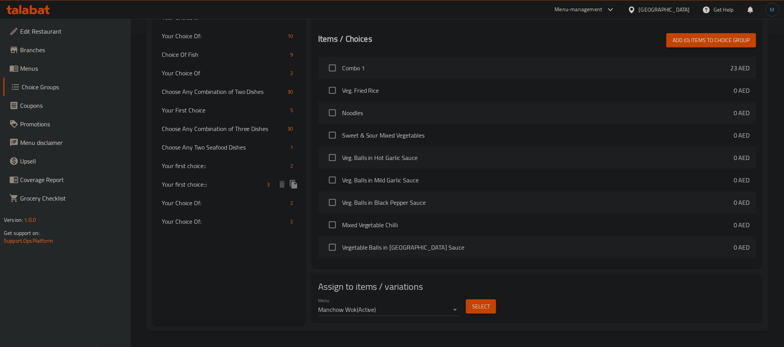
click at [293, 180] on icon "duplicate" at bounding box center [293, 184] width 9 height 9
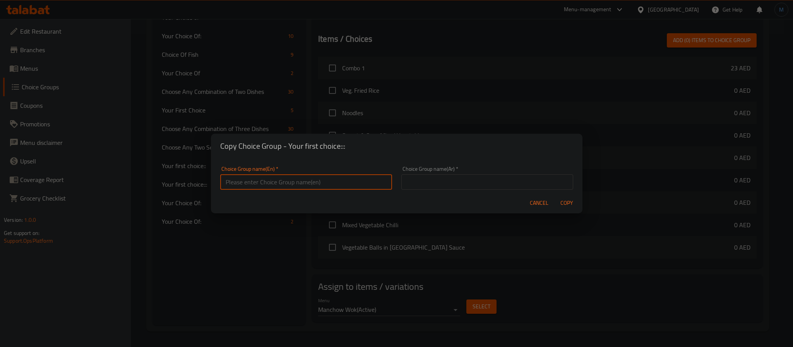
click at [301, 180] on input "text" at bounding box center [306, 181] width 172 height 15
paste input "2nd"
type input "Your 2nd Choice"
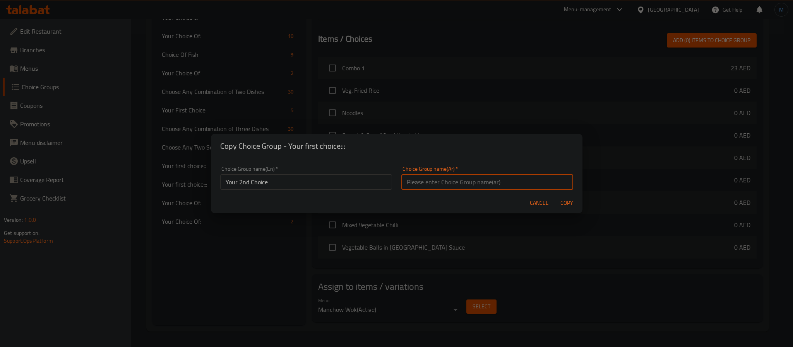
click at [301, 180] on input "Your 2nd Choice" at bounding box center [306, 181] width 172 height 15
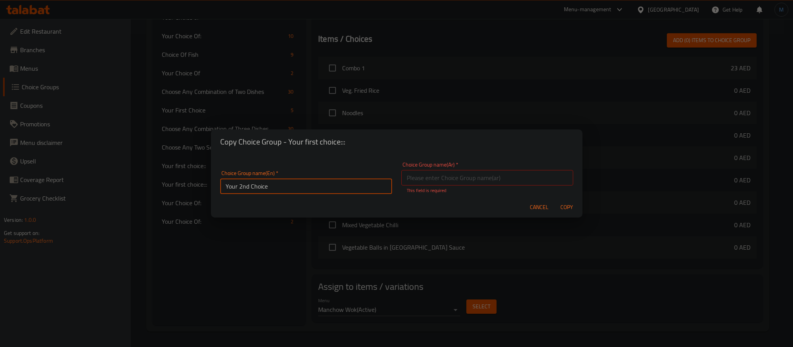
click at [301, 180] on input "Your 2nd Choice" at bounding box center [306, 186] width 172 height 15
click at [463, 173] on input "text" at bounding box center [487, 177] width 172 height 15
paste input "اختيارك الثاني"
type input "اختيارك الثاني"
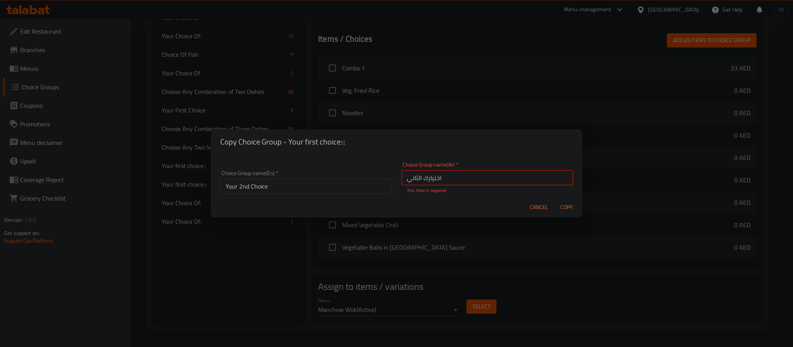
click at [554, 200] on button "Copy" at bounding box center [566, 207] width 25 height 14
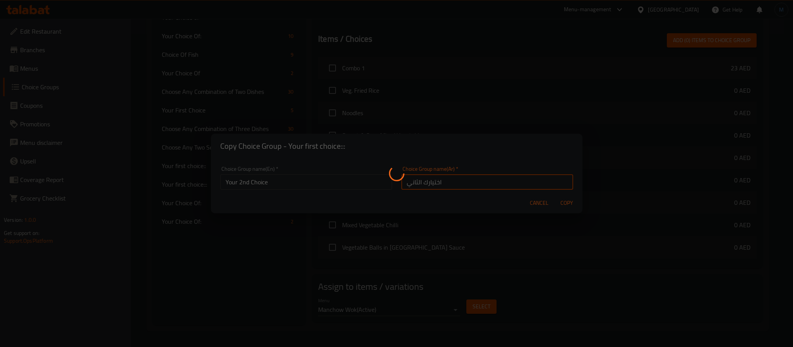
type input "Your 2nd Choice"
type input "اختيارك الثاني"
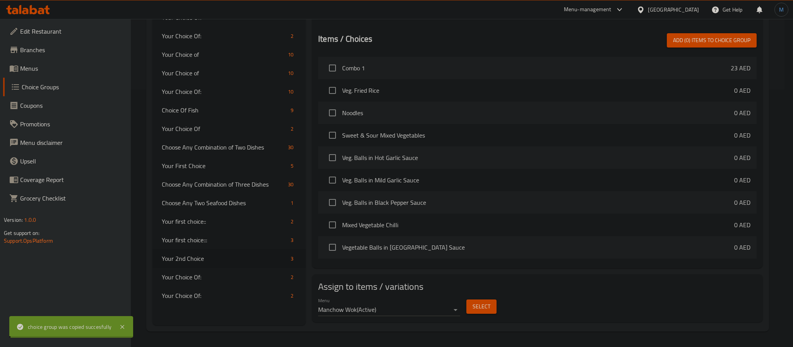
scroll to position [258, 0]
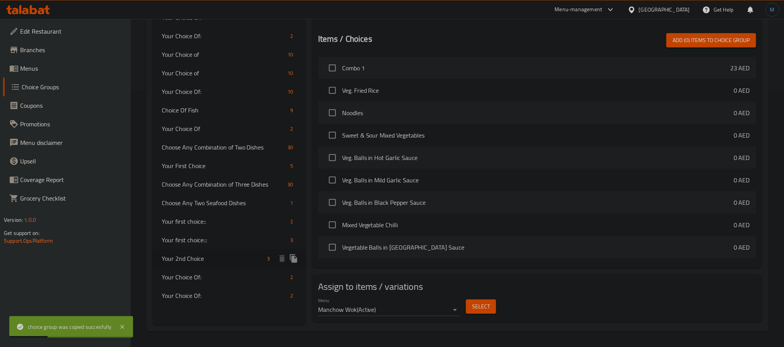
click at [226, 254] on span "Your 2nd Choice" at bounding box center [213, 258] width 103 height 9
click at [469, 304] on button "Select" at bounding box center [481, 307] width 30 height 14
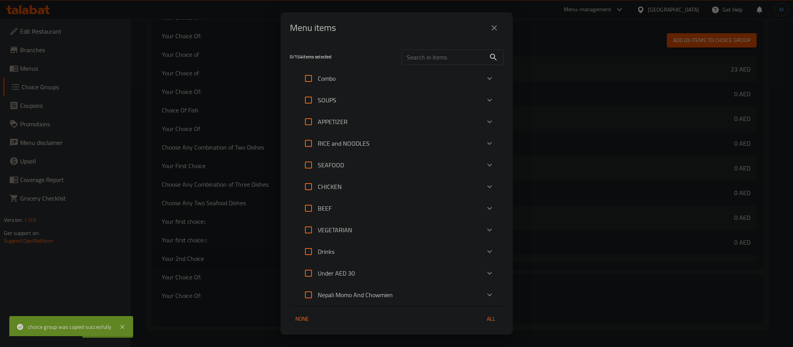
click at [362, 68] on div "Combo" at bounding box center [397, 79] width 214 height 22
click at [377, 77] on div "Combo" at bounding box center [389, 78] width 181 height 19
click at [387, 72] on div "Combo" at bounding box center [389, 78] width 181 height 19
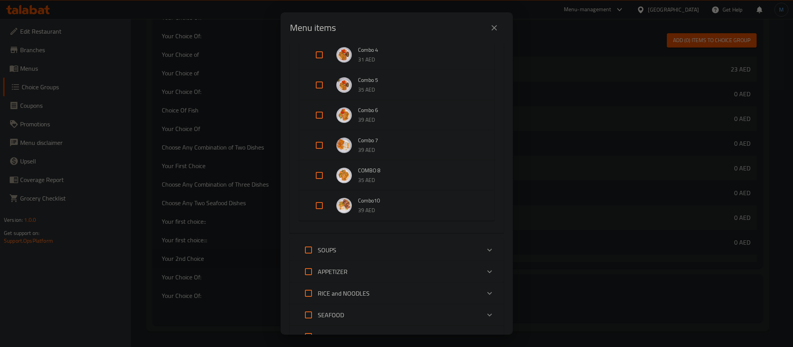
click at [320, 207] on input "Expand" at bounding box center [319, 206] width 19 height 19
checkbox input "true"
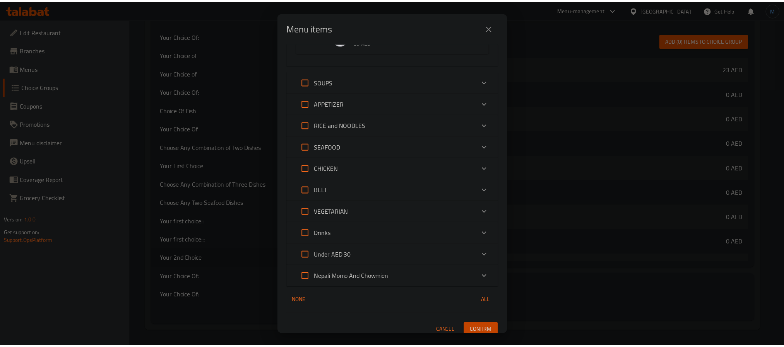
scroll to position [335, 0]
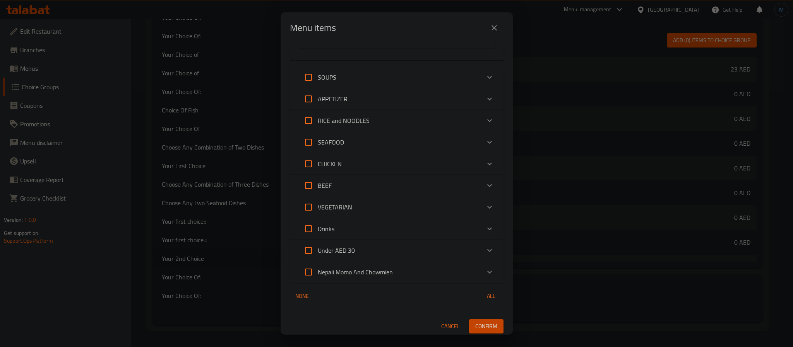
click at [485, 322] on span "Confirm" at bounding box center [486, 327] width 22 height 10
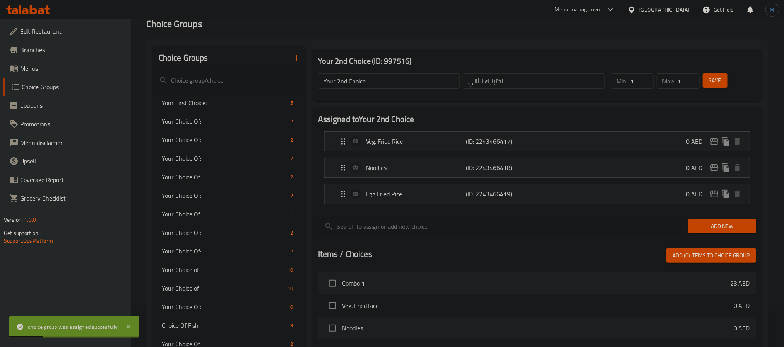
scroll to position [26, 0]
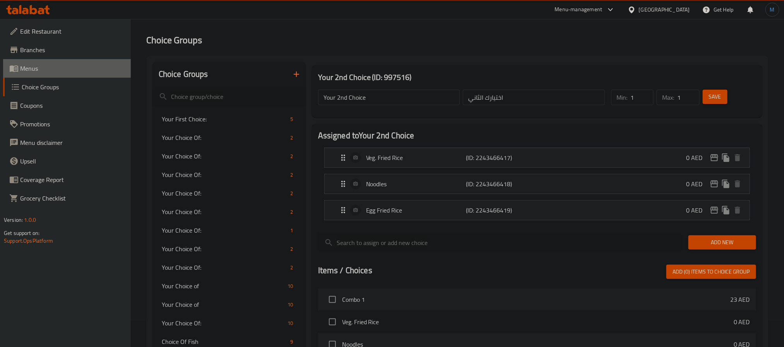
click at [39, 68] on span "Menus" at bounding box center [72, 68] width 104 height 9
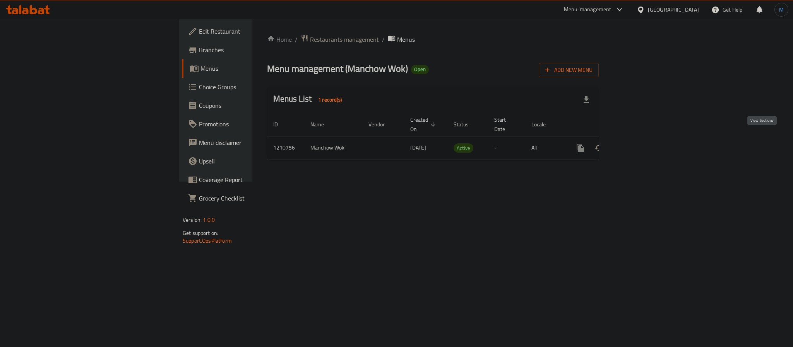
click at [645, 139] on link "enhanced table" at bounding box center [636, 148] width 19 height 19
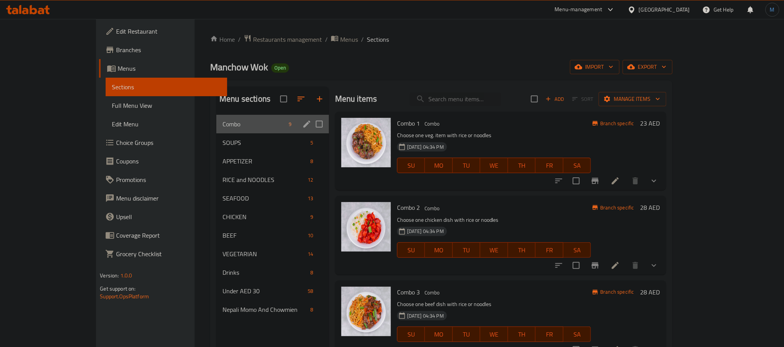
click at [216, 118] on div "Combo 9" at bounding box center [272, 124] width 113 height 19
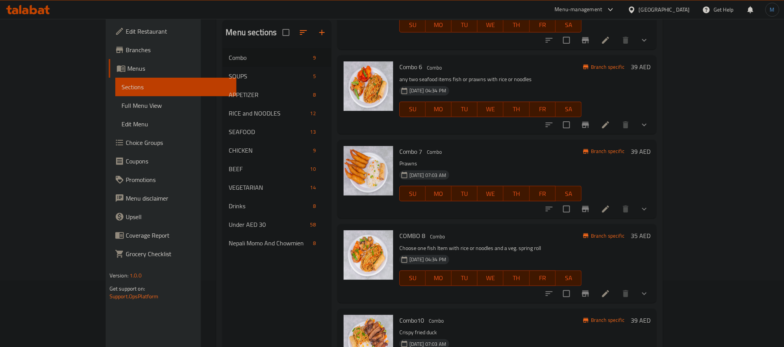
scroll to position [108, 0]
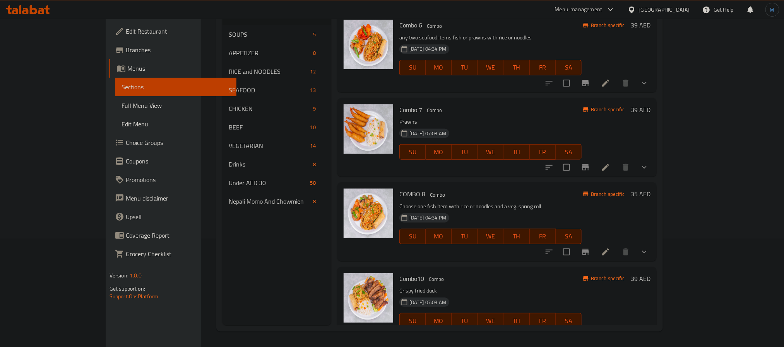
click at [649, 248] on icon "show more" at bounding box center [643, 252] width 9 height 9
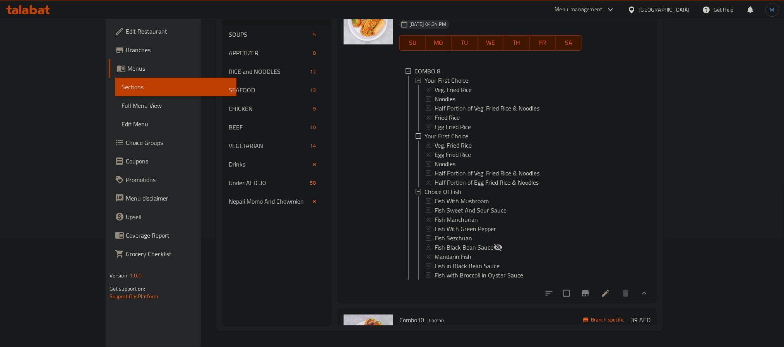
scroll to position [606, 0]
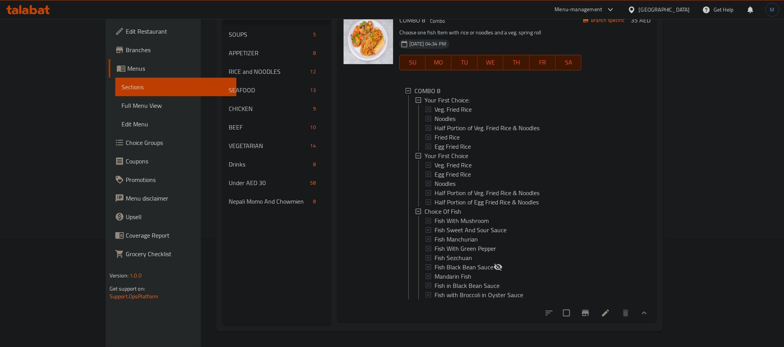
click at [109, 135] on link "Choice Groups" at bounding box center [173, 142] width 128 height 19
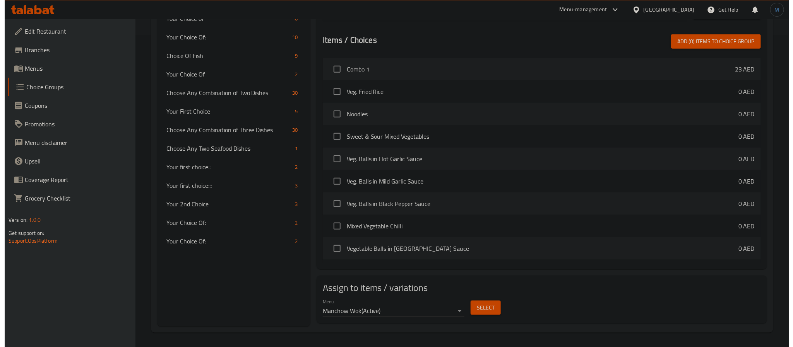
scroll to position [315, 0]
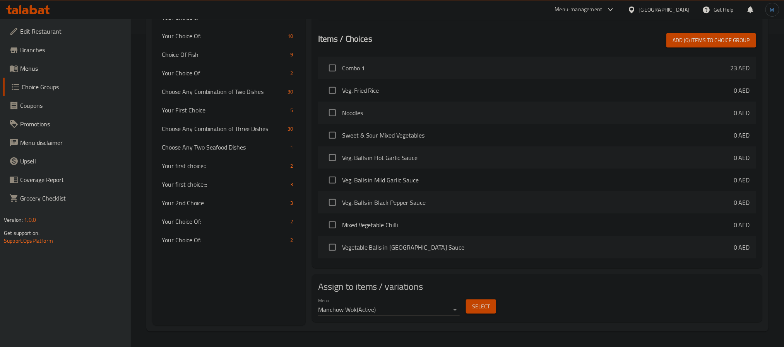
click at [486, 309] on span "Select" at bounding box center [481, 307] width 18 height 10
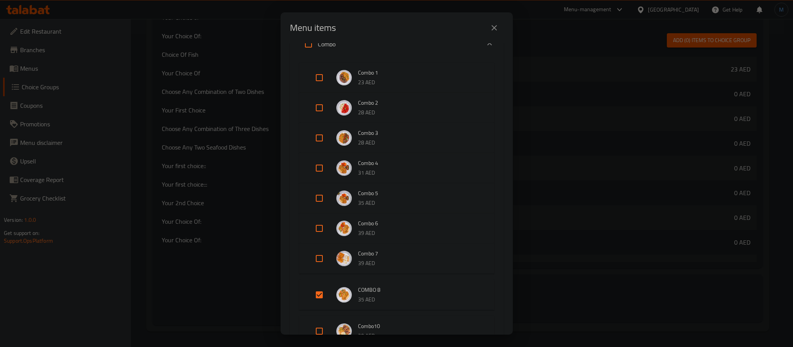
scroll to position [232, 0]
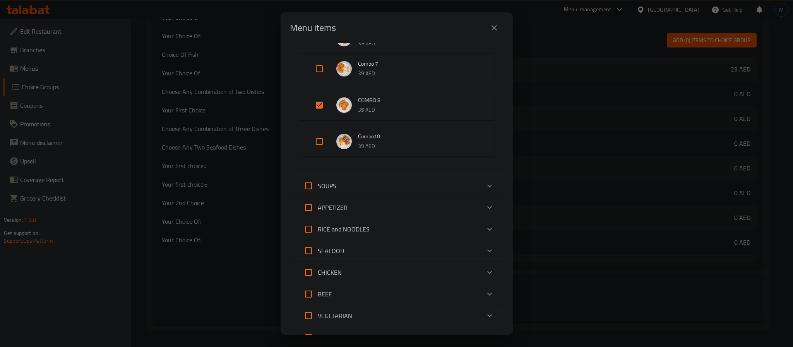
click at [320, 108] on input "Expand" at bounding box center [319, 105] width 19 height 19
checkbox input "false"
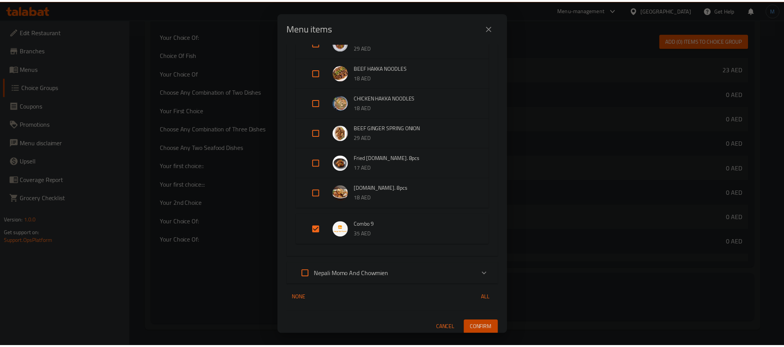
scroll to position [2151, 0]
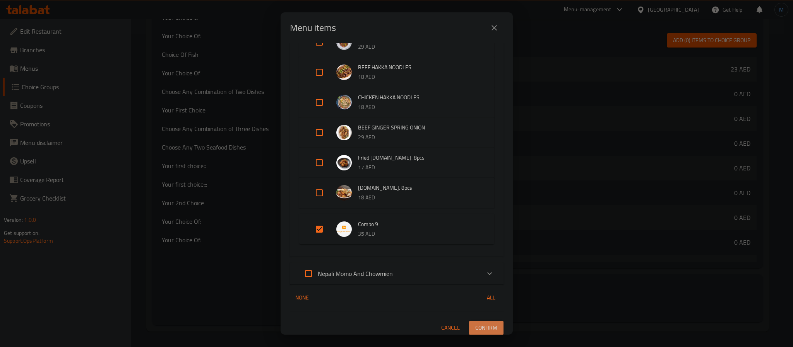
click at [484, 323] on span "Confirm" at bounding box center [486, 328] width 22 height 10
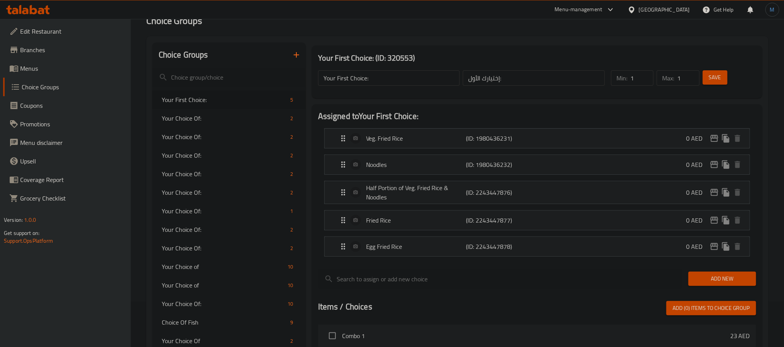
scroll to position [25, 0]
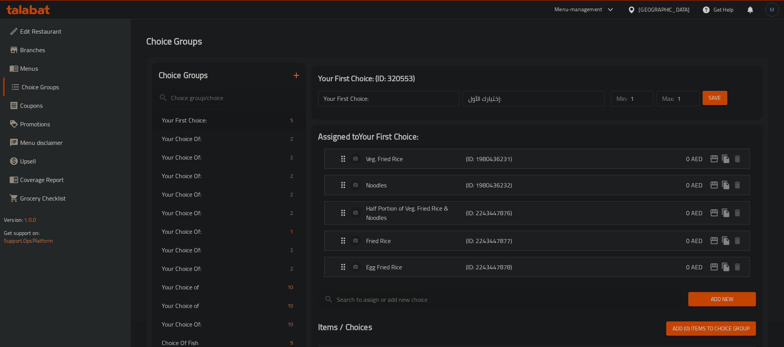
drag, startPoint x: 52, startPoint y: 71, endPoint x: 563, endPoint y: 202, distance: 527.6
click at [52, 71] on span "Menus" at bounding box center [72, 68] width 104 height 9
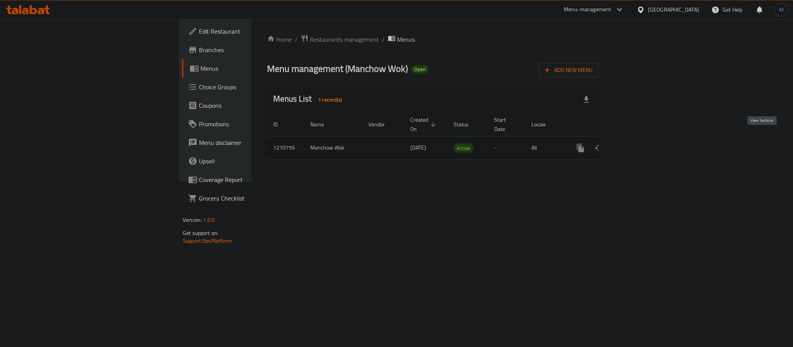
click at [645, 140] on link "enhanced table" at bounding box center [636, 148] width 19 height 19
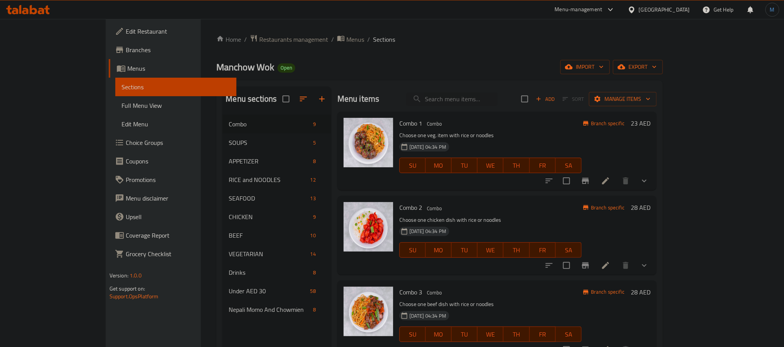
click at [649, 181] on icon "show more" at bounding box center [643, 180] width 9 height 9
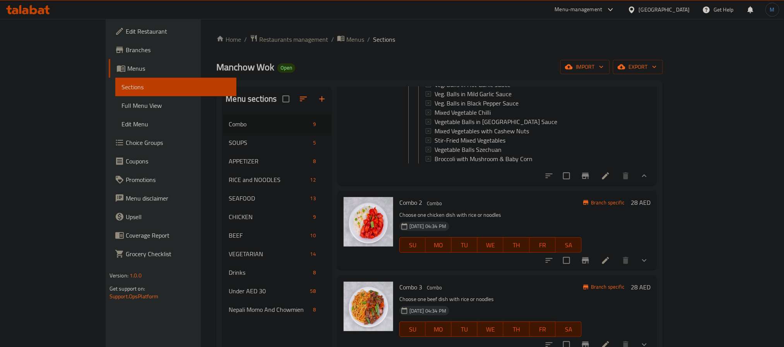
scroll to position [290, 0]
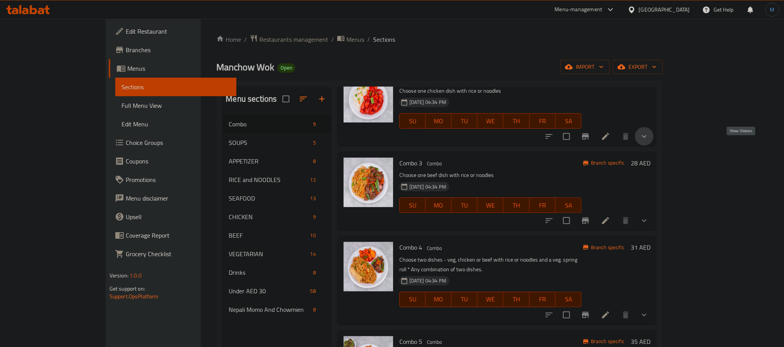
click at [649, 141] on icon "show more" at bounding box center [643, 136] width 9 height 9
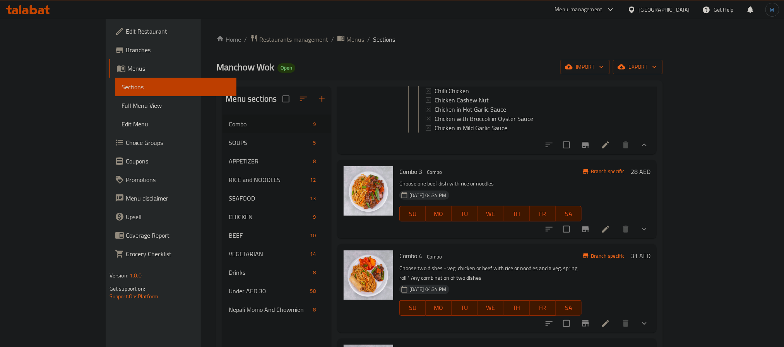
scroll to position [464, 0]
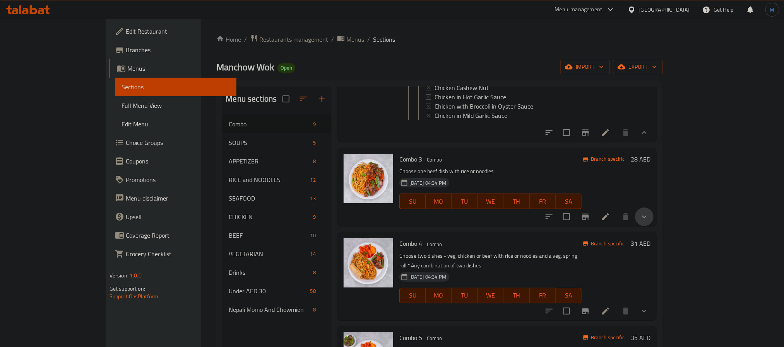
click at [653, 226] on button "show more" at bounding box center [644, 217] width 19 height 19
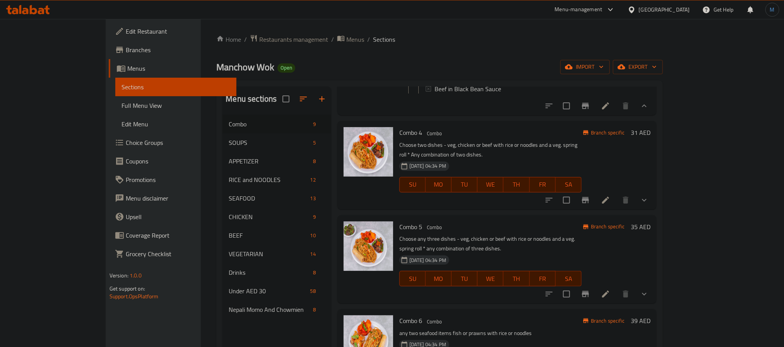
scroll to position [754, 0]
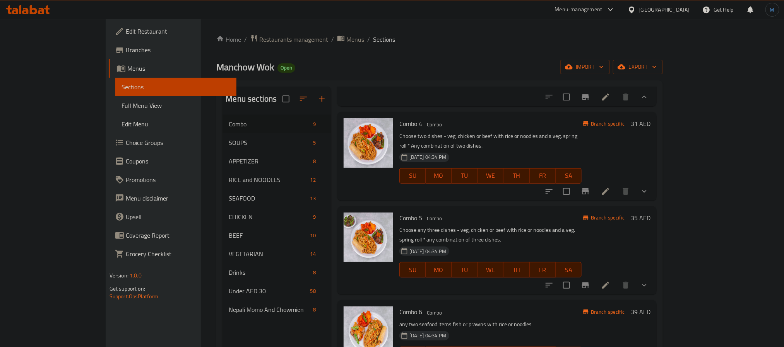
click at [649, 196] on icon "show more" at bounding box center [643, 191] width 9 height 9
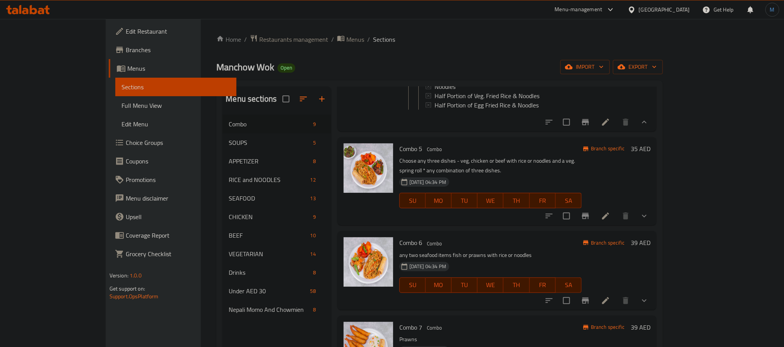
scroll to position [1219, 0]
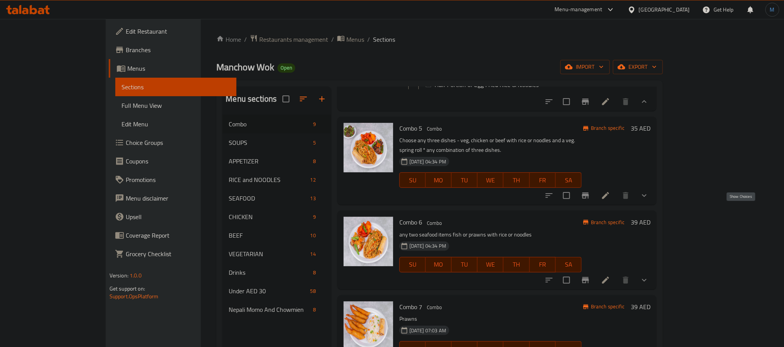
click at [649, 200] on icon "show more" at bounding box center [643, 195] width 9 height 9
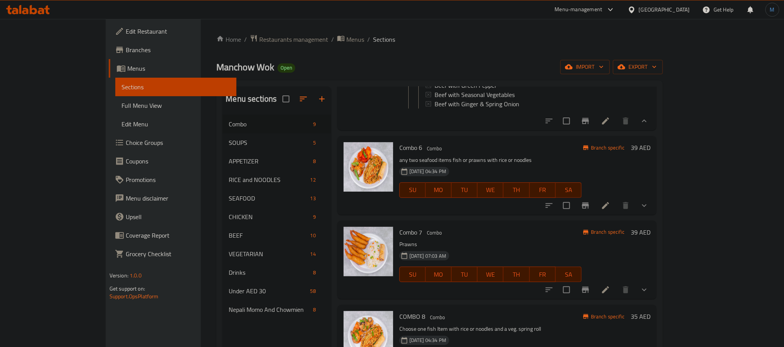
scroll to position [1683, 0]
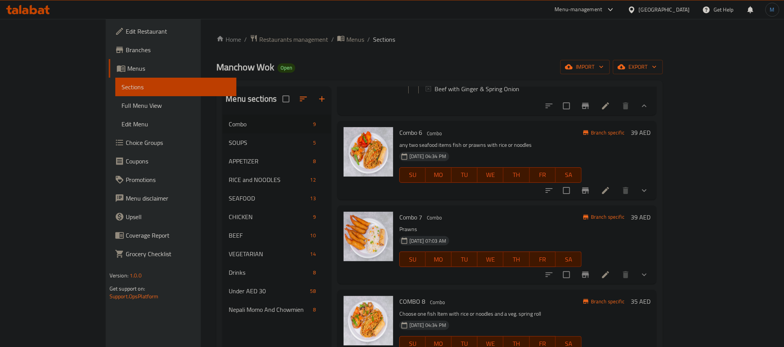
click at [656, 224] on div "Menu items Add Sort Manage items Combo 1 Combo Choose one veg. item with rice o…" at bounding box center [493, 260] width 325 height 347
click at [649, 195] on icon "show more" at bounding box center [643, 190] width 9 height 9
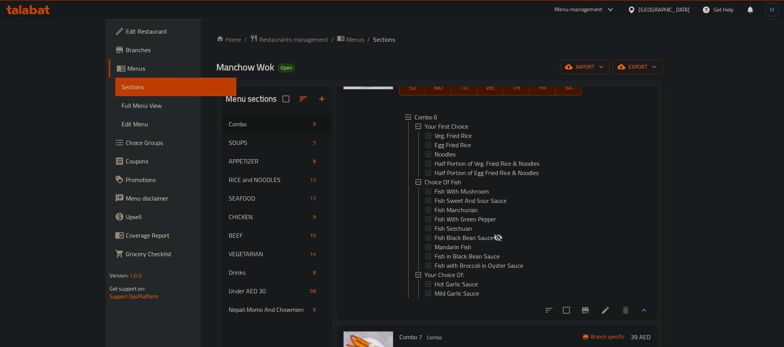
scroll to position [1799, 0]
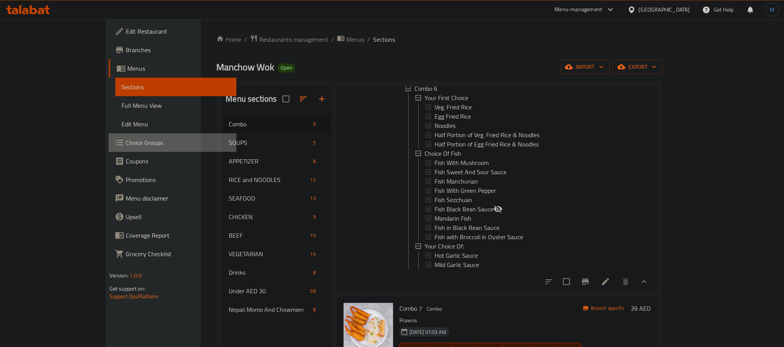
click at [126, 143] on span "Choice Groups" at bounding box center [178, 142] width 104 height 9
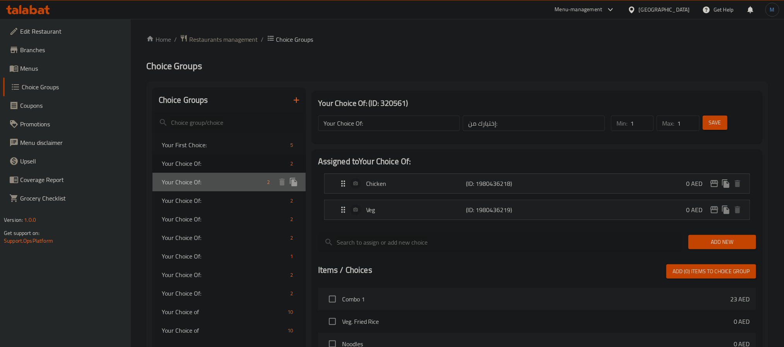
click at [211, 179] on span "Your Choice Of:" at bounding box center [213, 182] width 103 height 9
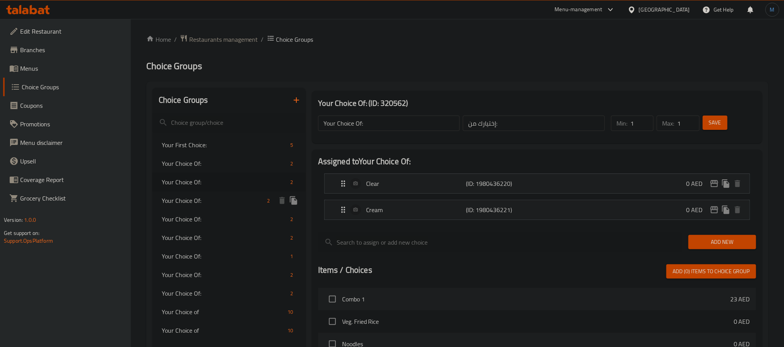
click at [207, 195] on div "Your Choice Of: 2" at bounding box center [228, 200] width 153 height 19
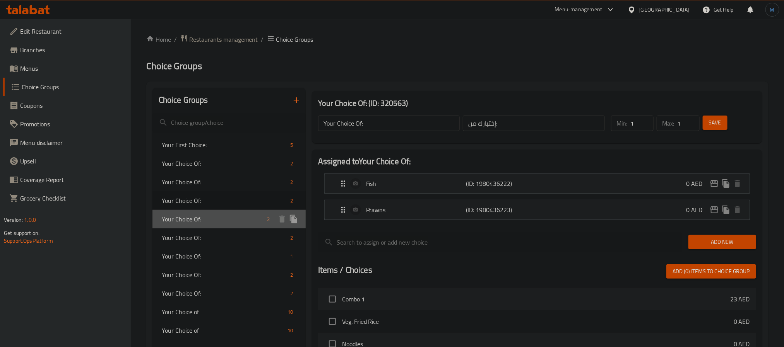
click at [205, 210] on div "Your Choice Of: 2" at bounding box center [228, 219] width 153 height 19
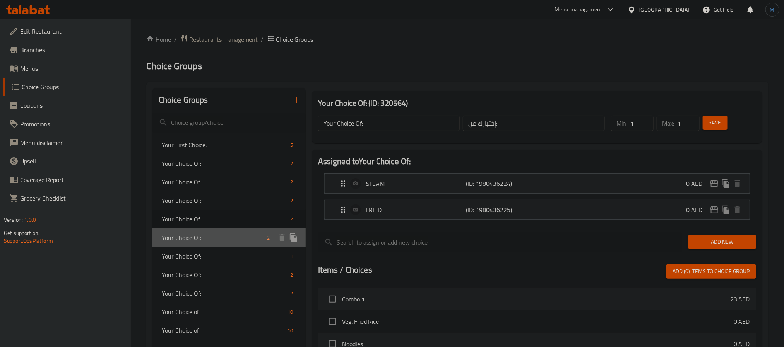
click at [207, 233] on span "Your Choice Of:" at bounding box center [213, 237] width 103 height 9
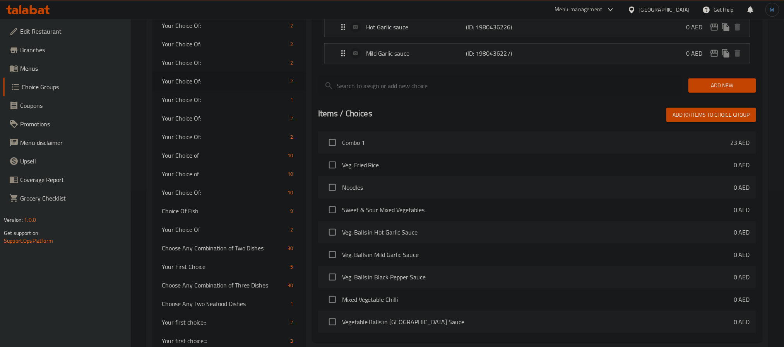
scroll to position [239, 0]
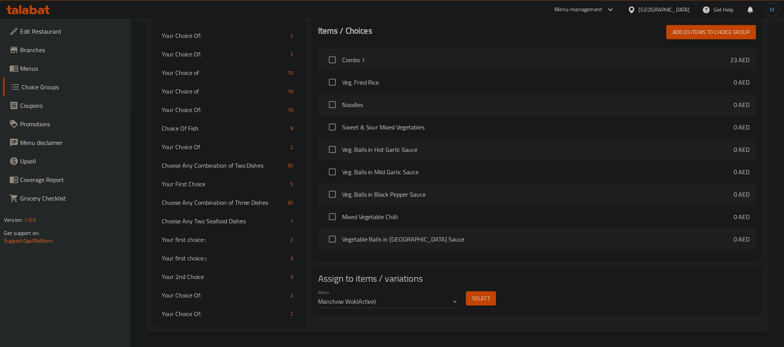
click at [482, 306] on button "Select" at bounding box center [481, 299] width 30 height 14
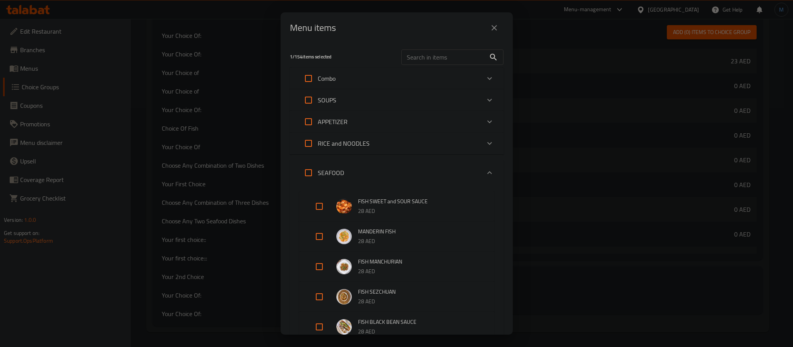
click at [496, 21] on button "close" at bounding box center [494, 28] width 19 height 19
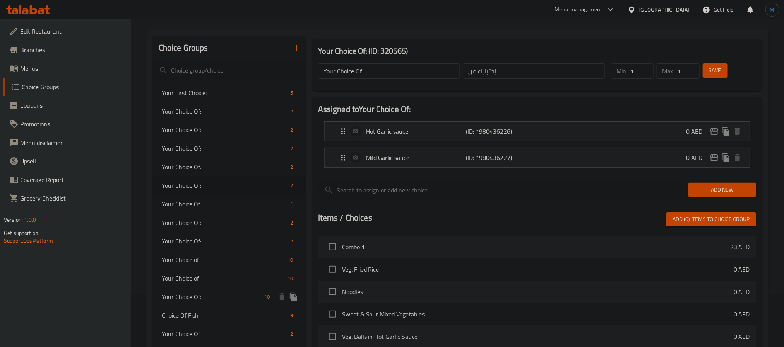
scroll to position [0, 0]
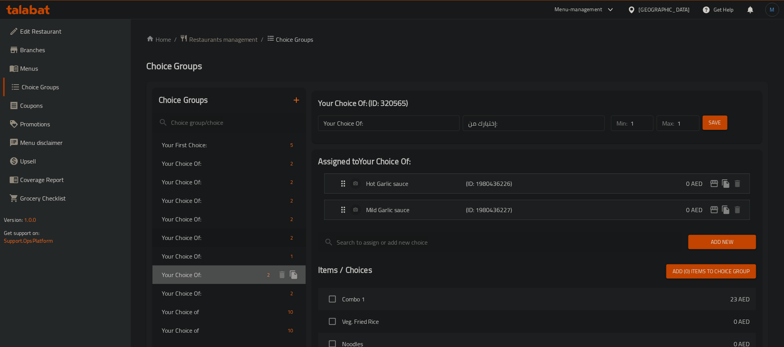
click at [225, 271] on span "Your Choice Of:" at bounding box center [213, 274] width 103 height 9
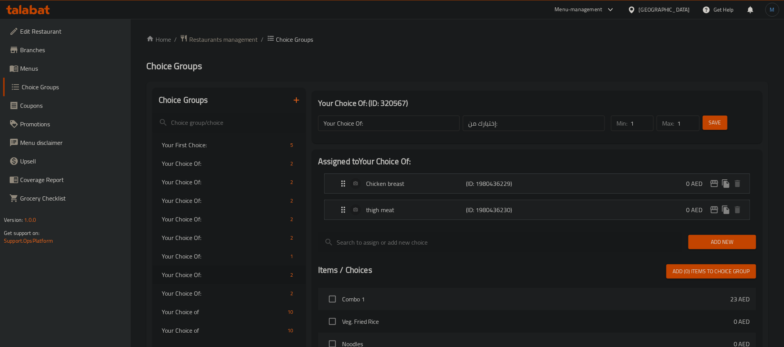
scroll to position [58, 0]
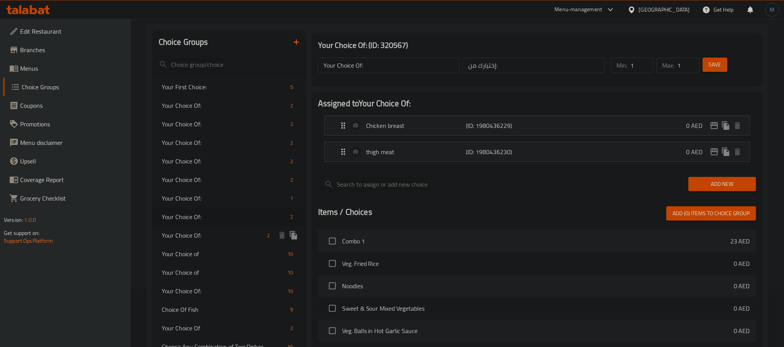
click at [257, 236] on span "Your Choice Of:" at bounding box center [213, 235] width 103 height 9
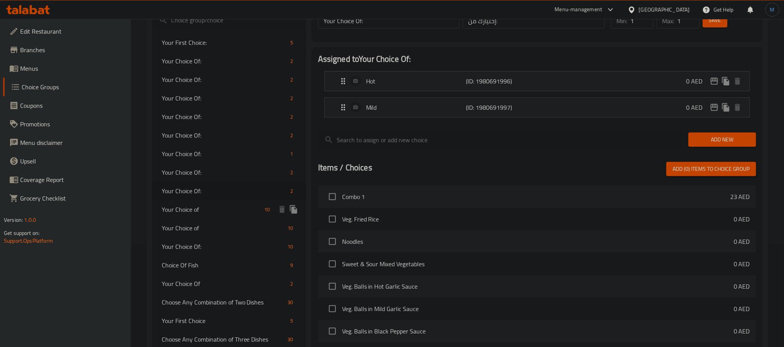
scroll to position [116, 0]
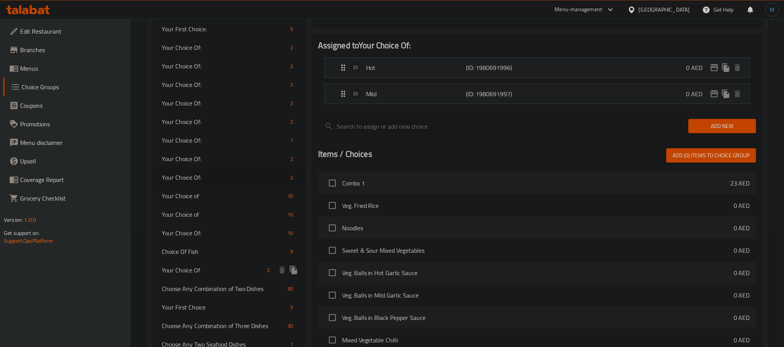
click at [209, 261] on div "Your Choice Of 2" at bounding box center [228, 270] width 153 height 19
type input "Your Choice Of"
type input "إختيارك من"
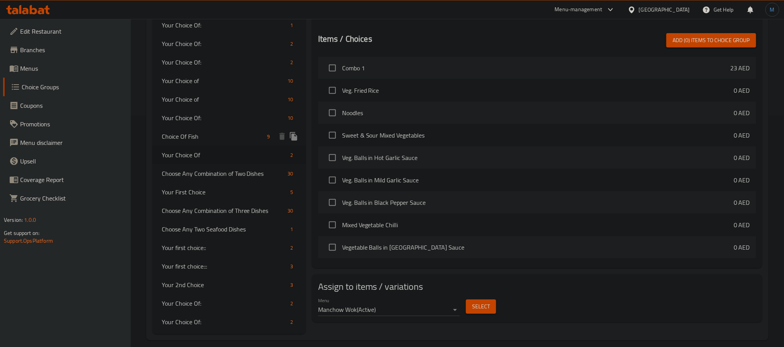
scroll to position [232, 0]
click at [216, 251] on span "Your first choice::" at bounding box center [213, 247] width 103 height 9
type input "Your first choice::"
type input "اختيارك الأول"
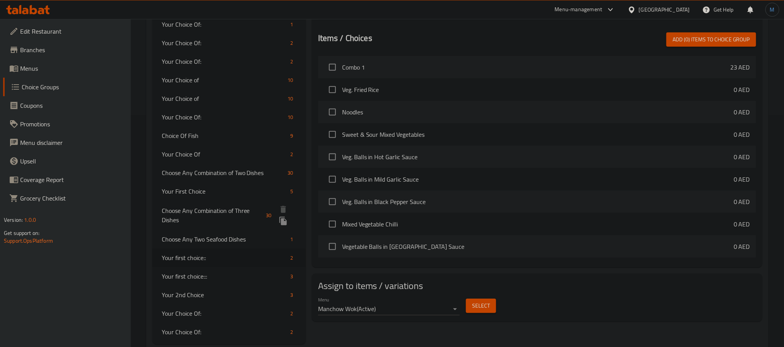
scroll to position [239, 0]
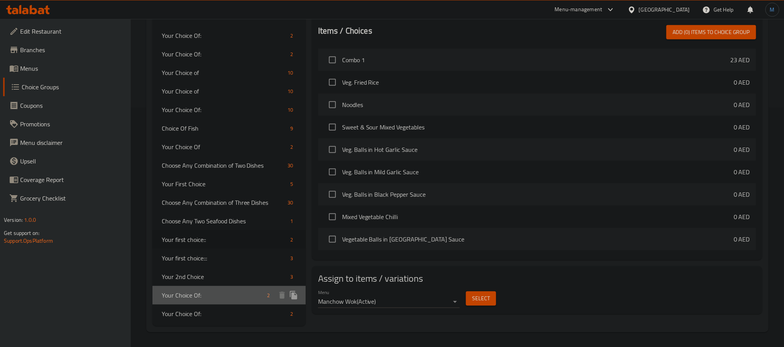
click at [198, 292] on span "Your Choice Of:" at bounding box center [213, 295] width 103 height 9
type input "Your Choice Of:"
type input "إختيارك من:"
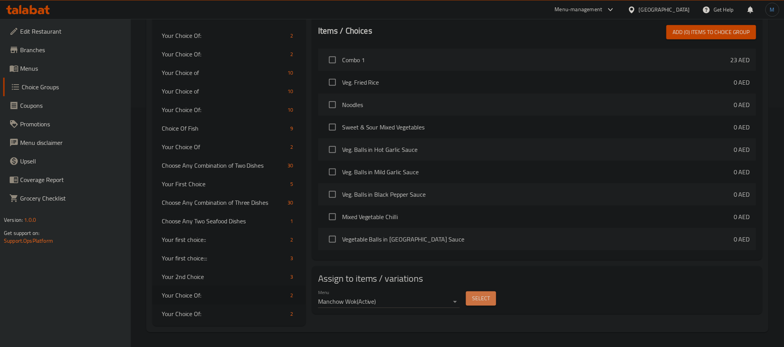
click at [484, 293] on button "Select" at bounding box center [481, 299] width 30 height 14
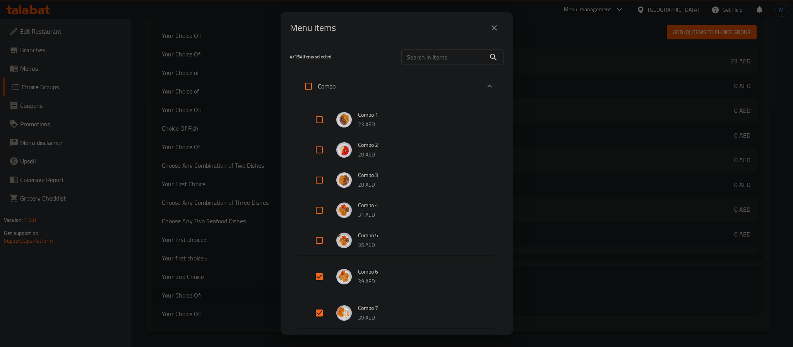
click at [315, 282] on input "Expand" at bounding box center [319, 277] width 19 height 19
checkbox input "false"
click at [316, 318] on li "Combo 7 39 AED" at bounding box center [396, 307] width 176 height 27
click at [322, 301] on input "Expand" at bounding box center [319, 301] width 19 height 19
checkbox input "false"
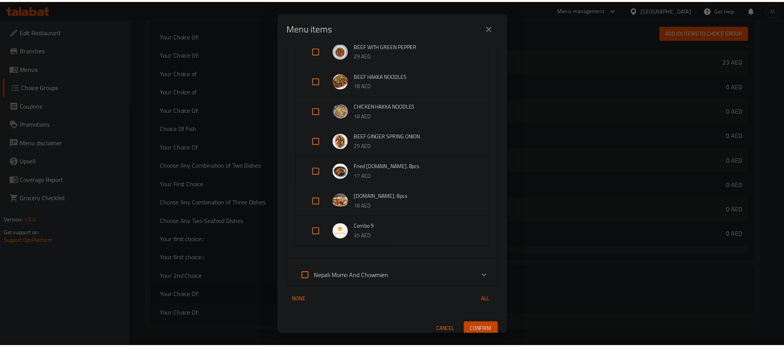
scroll to position [2613, 0]
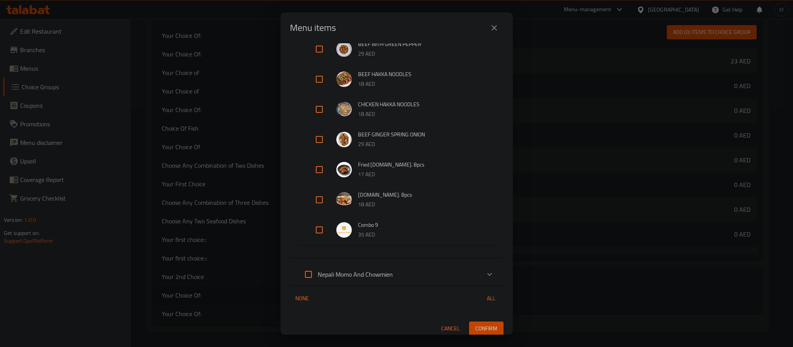
click at [479, 324] on span "Confirm" at bounding box center [486, 329] width 22 height 10
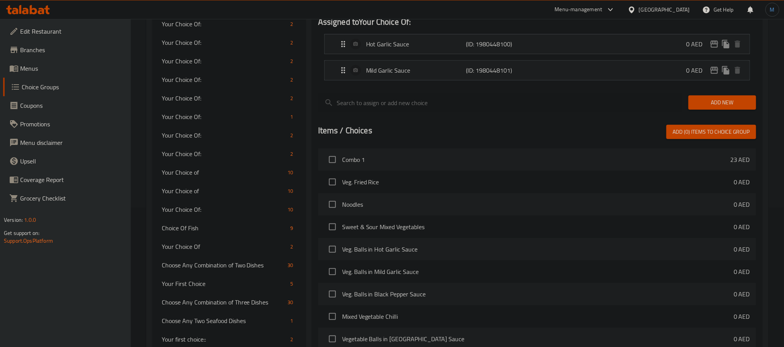
scroll to position [65, 0]
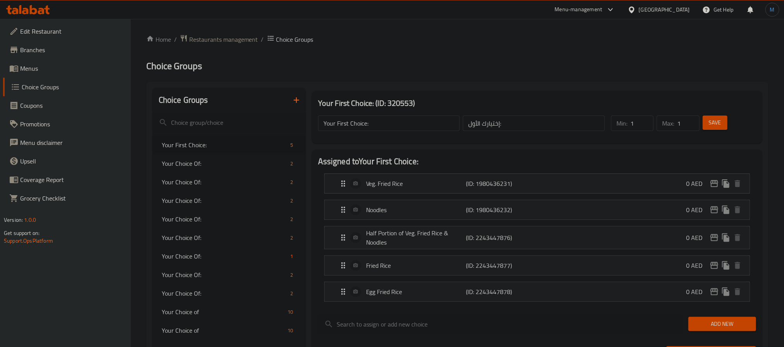
click at [672, 10] on div "[GEOGRAPHIC_DATA]" at bounding box center [664, 9] width 51 height 9
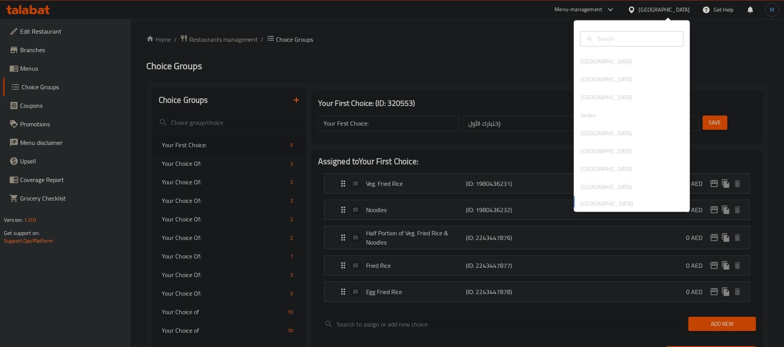
click at [672, 10] on div "[GEOGRAPHIC_DATA]" at bounding box center [664, 9] width 51 height 9
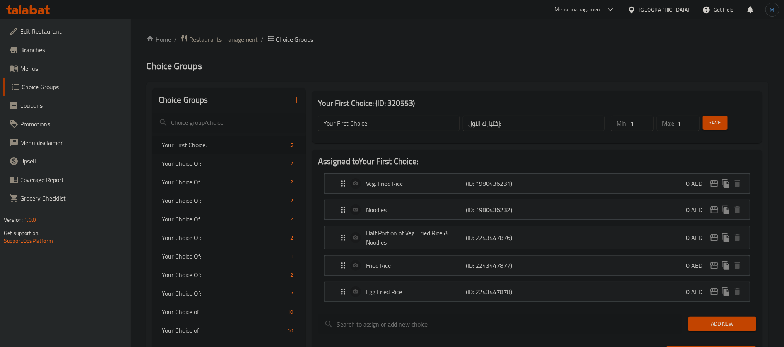
click at [659, 14] on div "[GEOGRAPHIC_DATA]" at bounding box center [664, 9] width 51 height 9
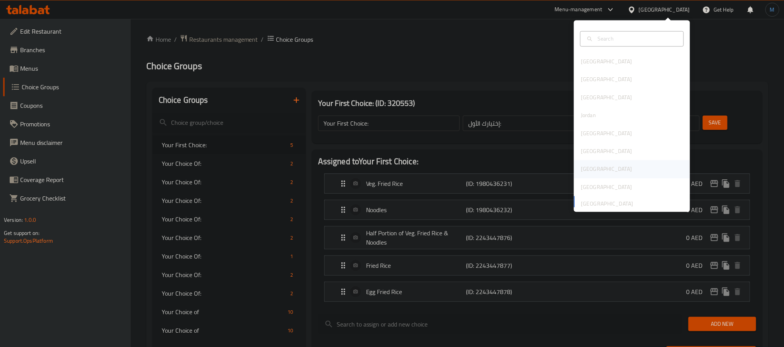
click at [592, 164] on div "[GEOGRAPHIC_DATA]" at bounding box center [632, 170] width 116 height 18
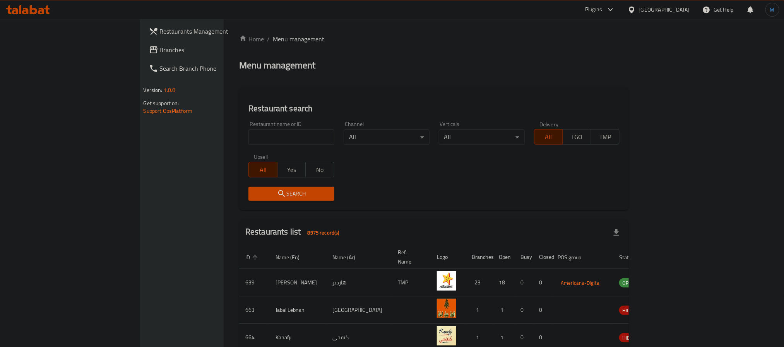
click at [160, 55] on span "Branches" at bounding box center [212, 49] width 104 height 9
